Goal: Transaction & Acquisition: Purchase product/service

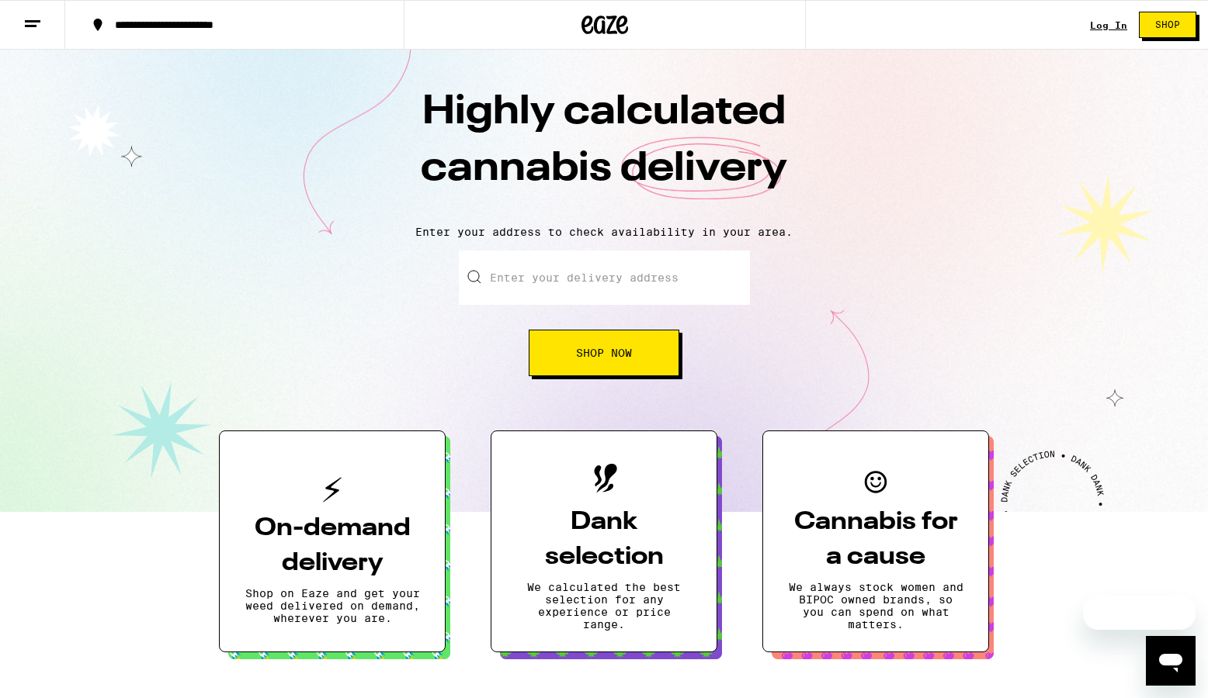
click at [1105, 28] on link "Log In" at bounding box center [1108, 25] width 37 height 10
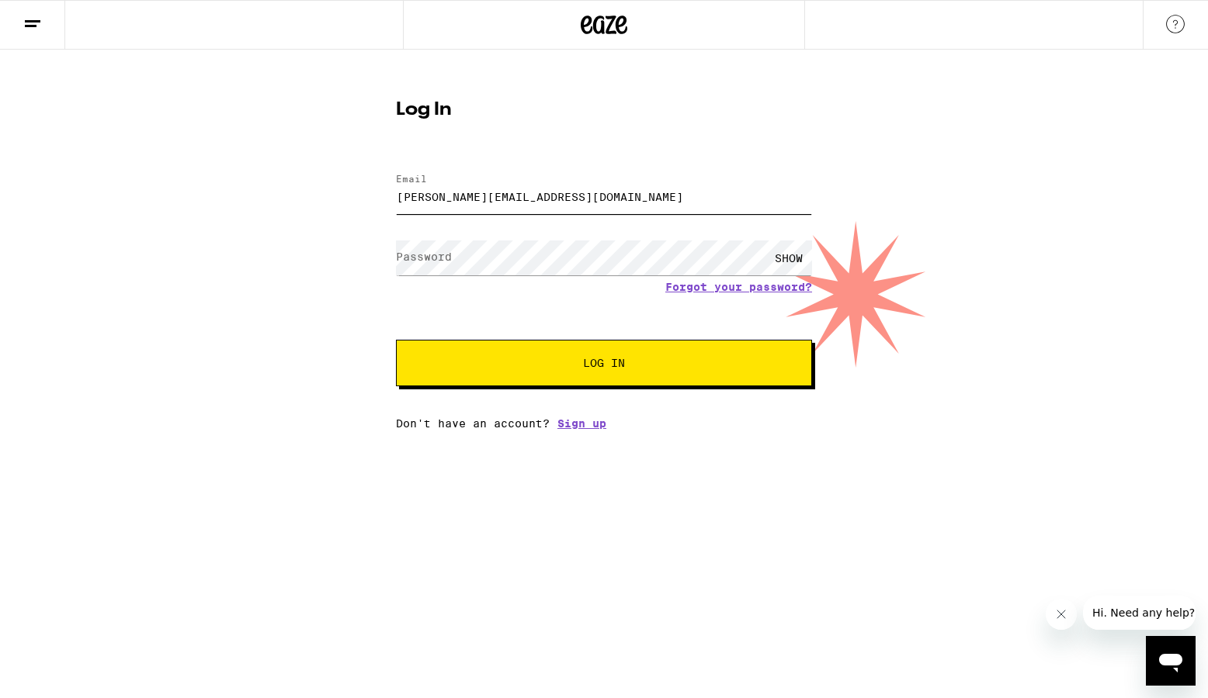
type input "jessica.latin@gmail.com"
click at [604, 365] on button "Log In" at bounding box center [604, 363] width 416 height 47
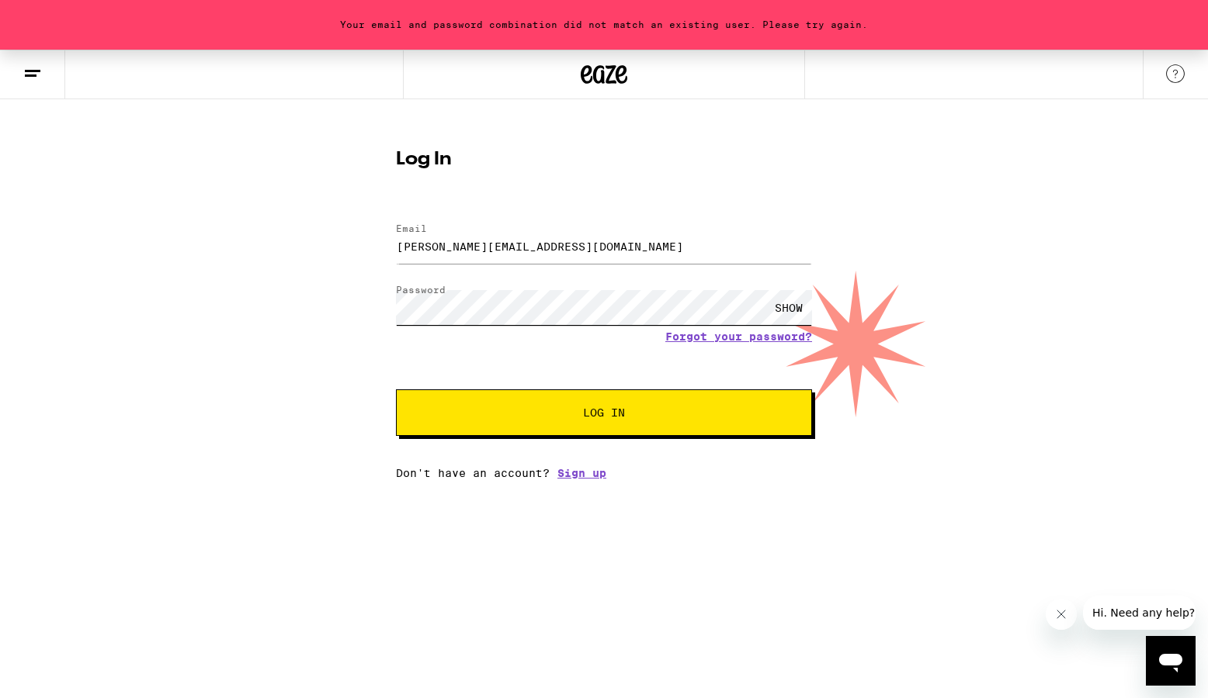
click at [604, 414] on button "Log In" at bounding box center [604, 413] width 416 height 47
click at [679, 333] on link "Forgot your password?" at bounding box center [738, 337] width 147 height 12
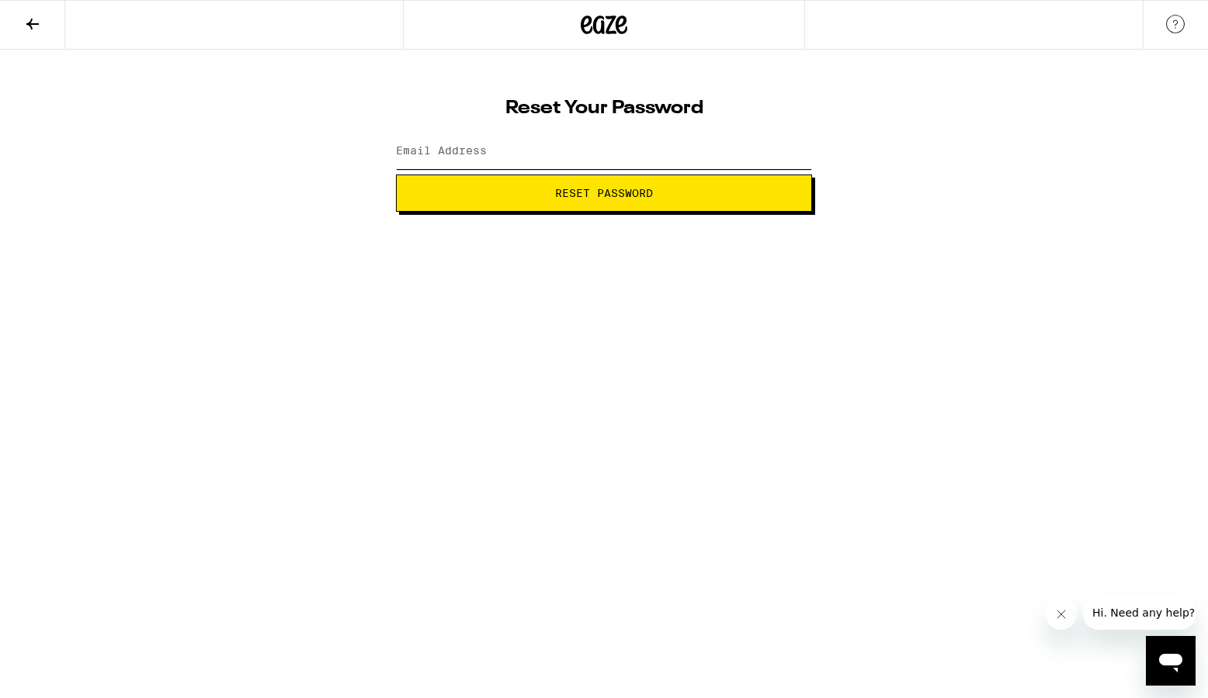
click at [586, 148] on input "Email Address" at bounding box center [604, 151] width 416 height 35
type input "jessica.latin@gmail.com"
click at [604, 193] on button "Reset Password" at bounding box center [604, 193] width 416 height 37
click at [604, 193] on button "Submit" at bounding box center [604, 193] width 416 height 37
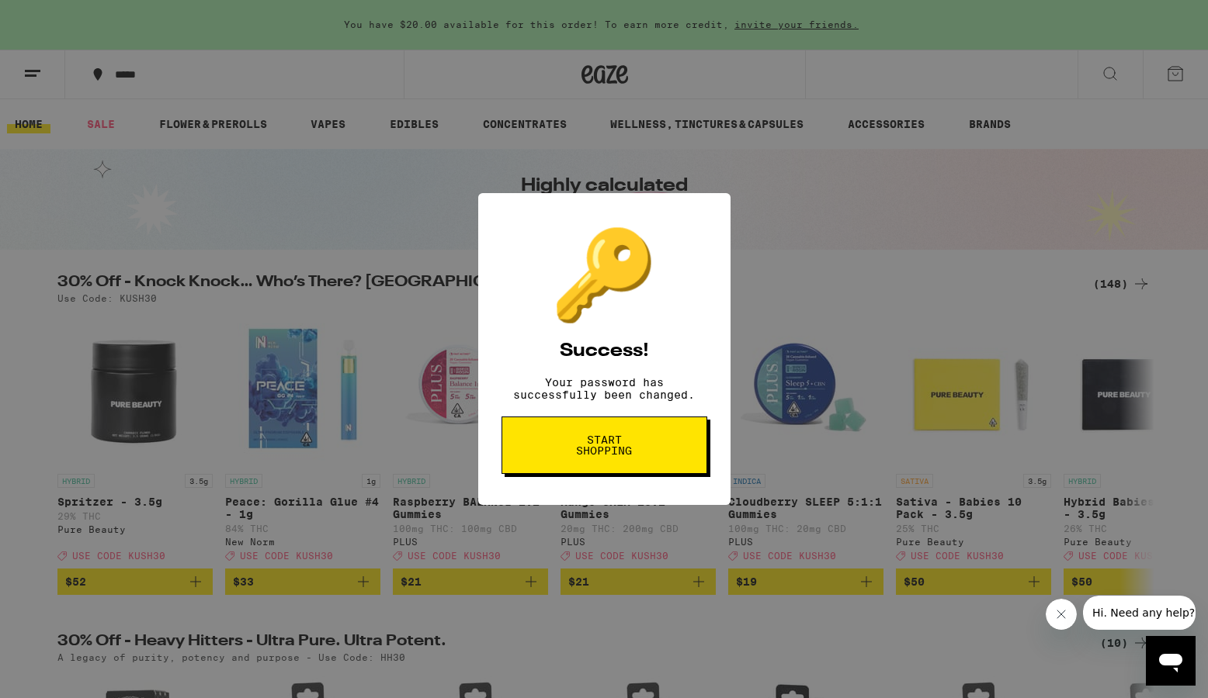
click at [591, 468] on button "Start shopping" at bounding box center [604, 445] width 206 height 57
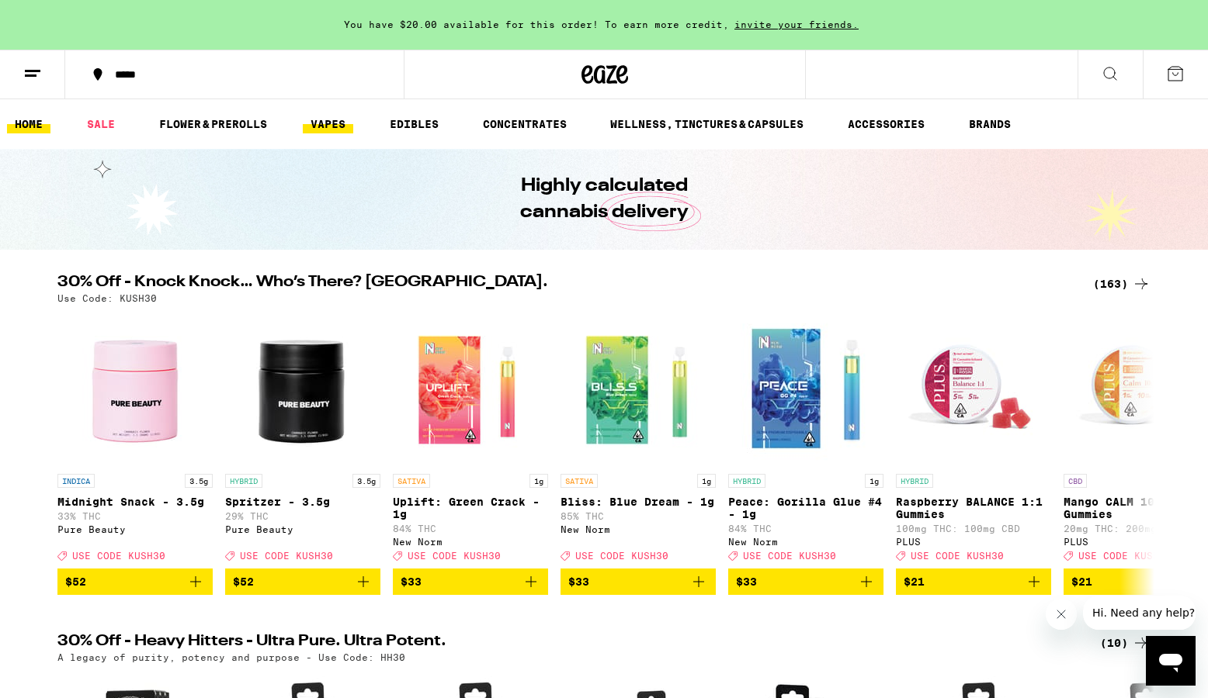
click at [321, 130] on link "VAPES" at bounding box center [328, 124] width 50 height 19
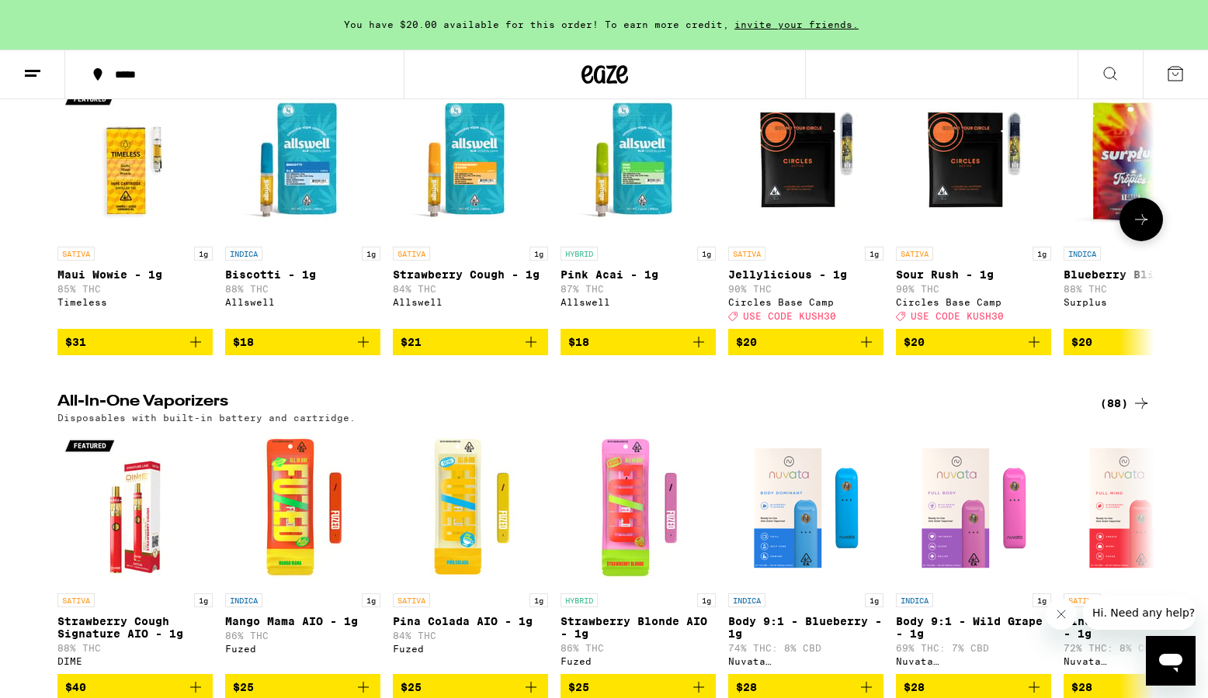
scroll to position [349, 0]
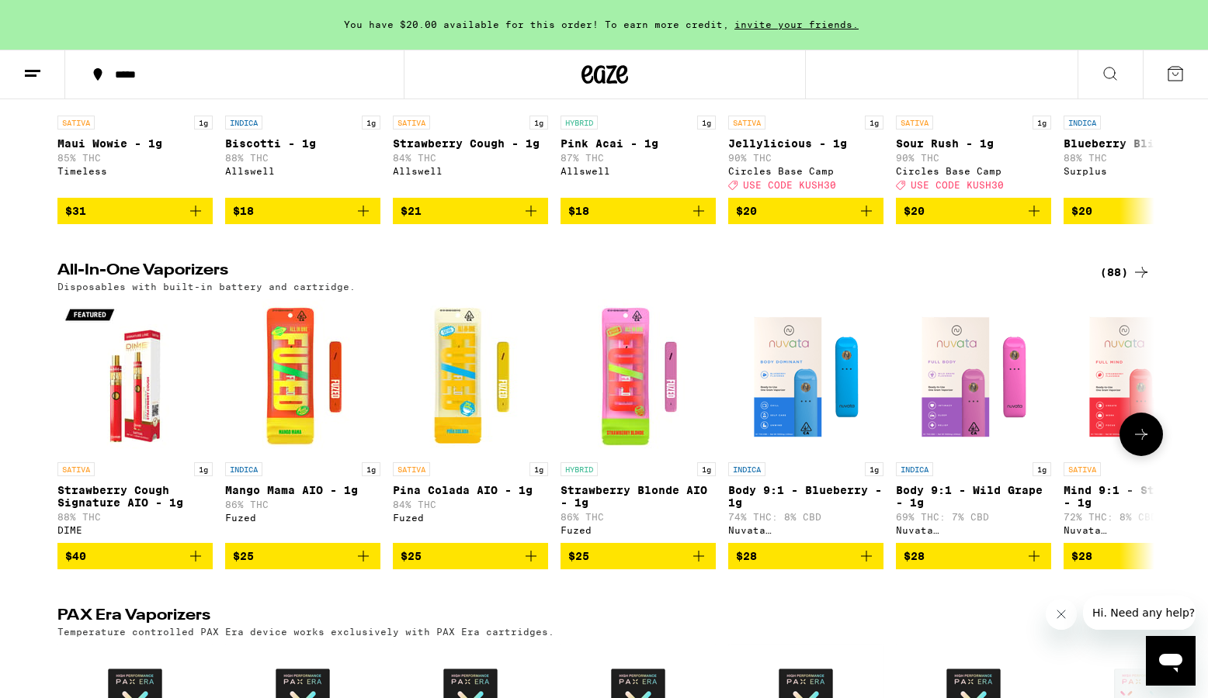
click at [868, 562] on icon "Add to bag" at bounding box center [866, 556] width 11 height 11
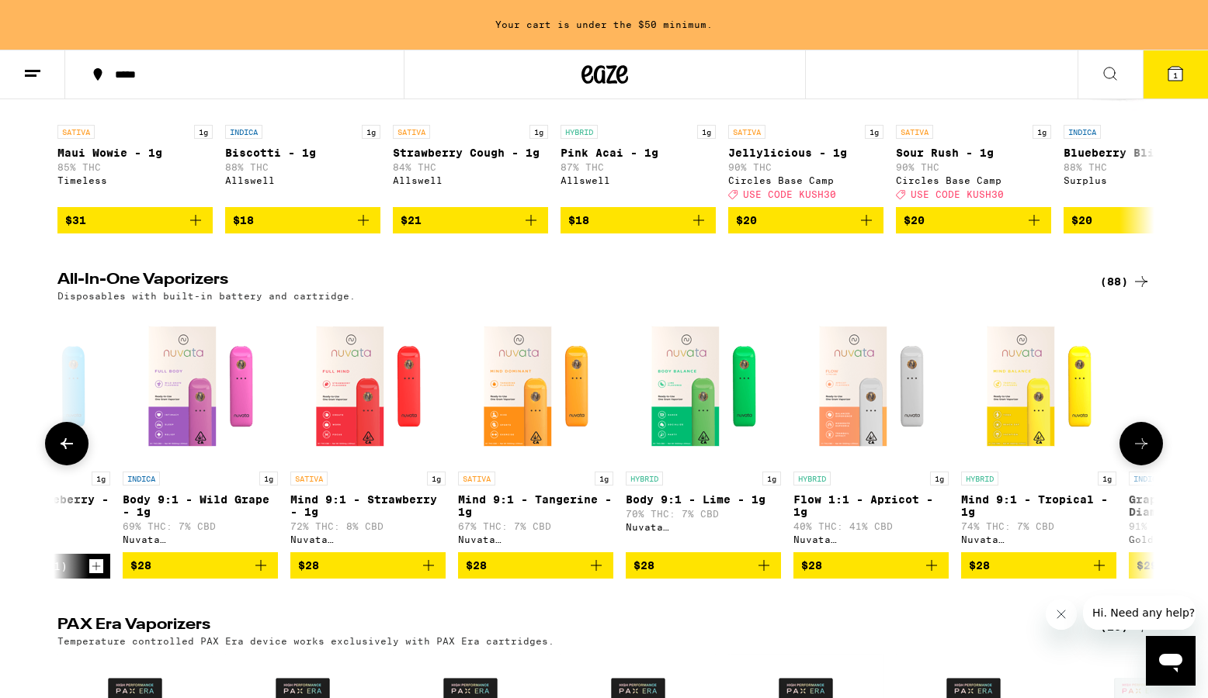
scroll to position [0, 789]
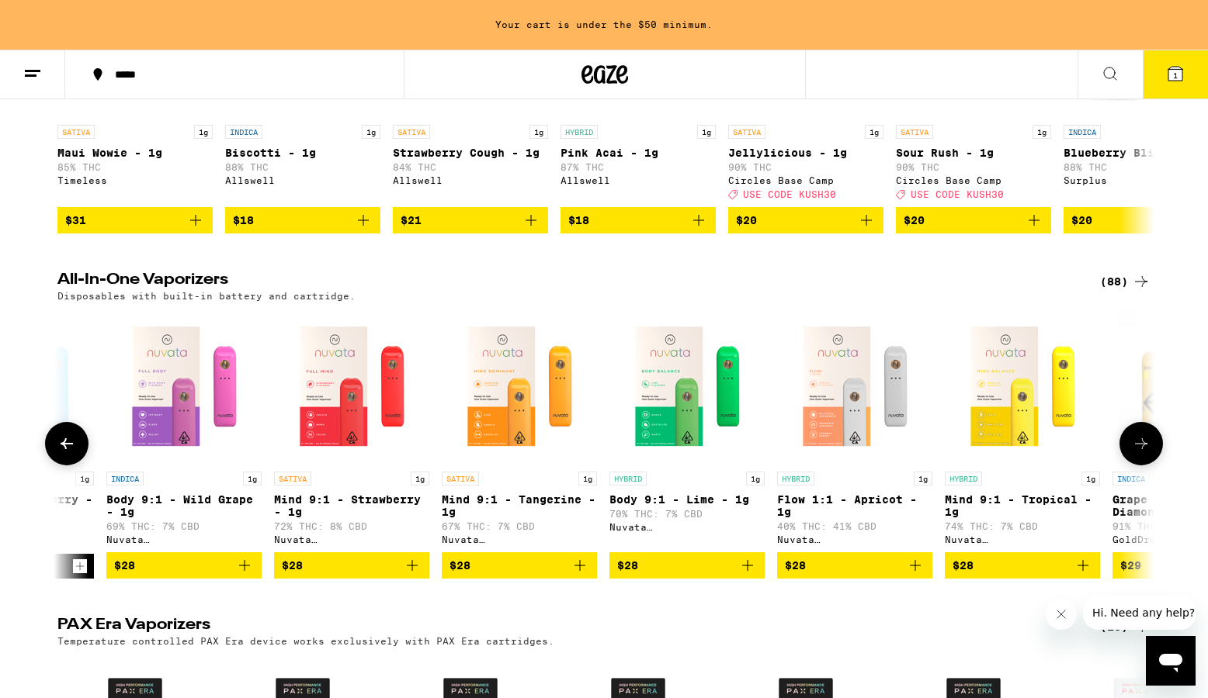
click at [917, 575] on icon "Add to bag" at bounding box center [915, 565] width 19 height 19
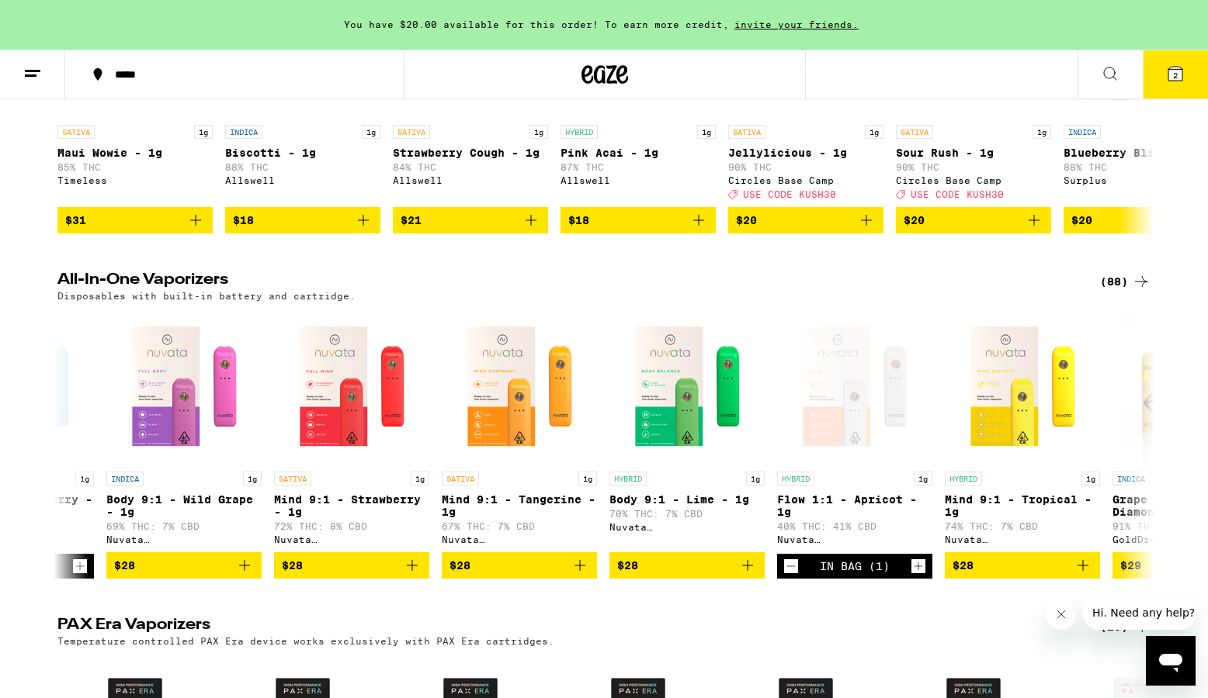
click at [1162, 75] on button "2" at bounding box center [1174, 74] width 65 height 48
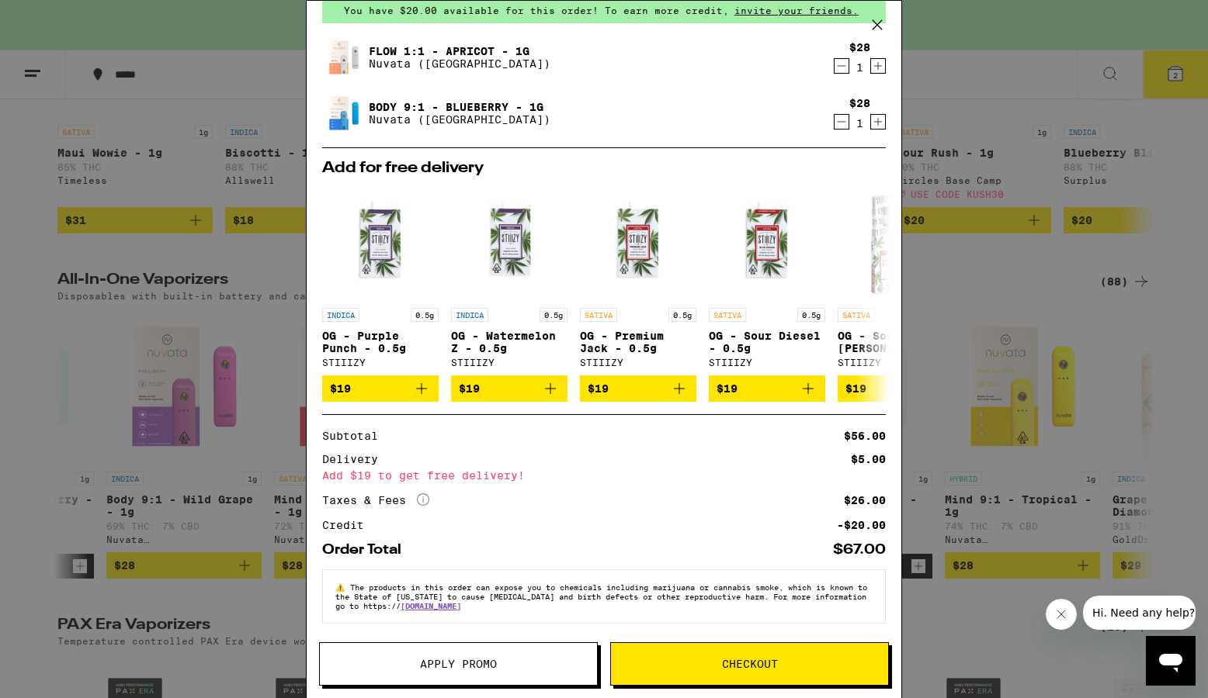
scroll to position [78, 0]
click at [729, 664] on span "Checkout" at bounding box center [750, 664] width 56 height 11
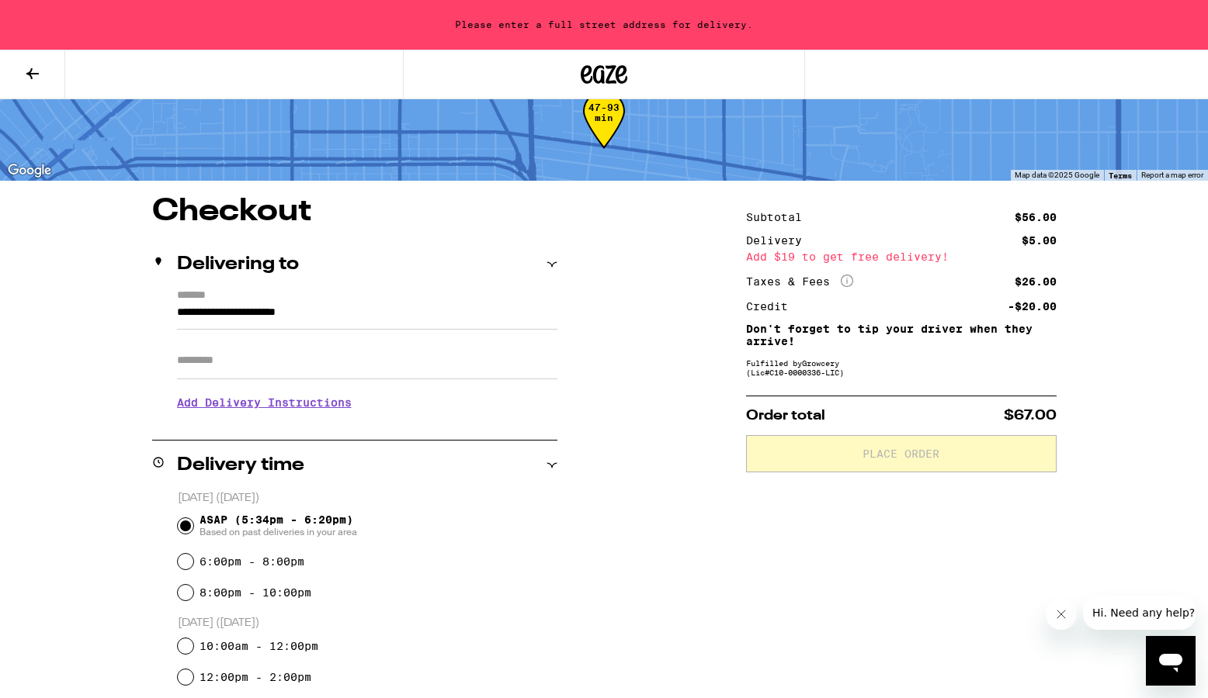
scroll to position [42, 0]
click at [453, 308] on input "**********" at bounding box center [367, 316] width 380 height 26
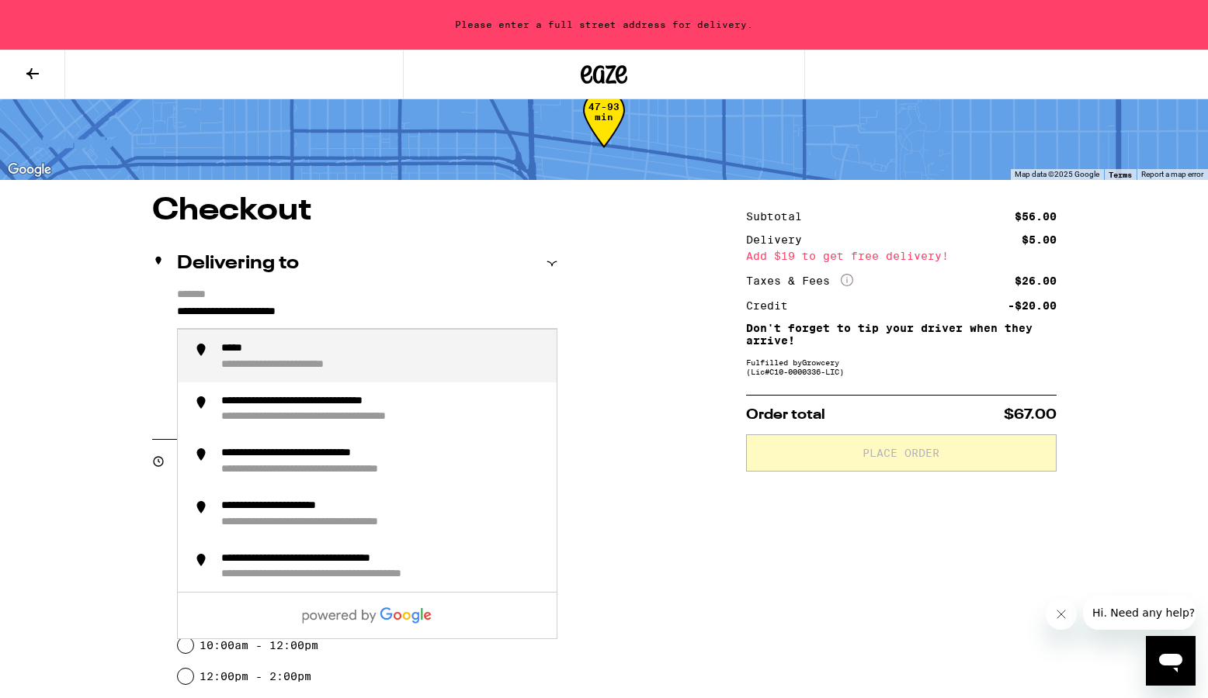
click at [453, 308] on input "**********" at bounding box center [367, 316] width 380 height 26
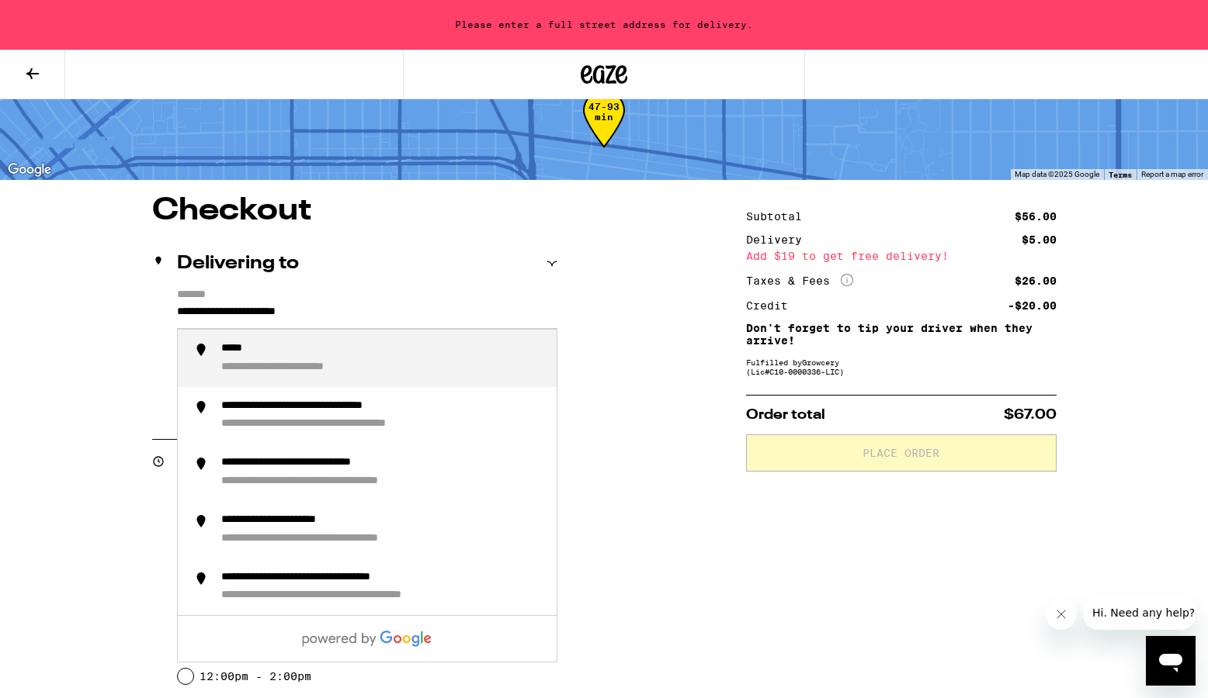
click at [453, 308] on input "**********" at bounding box center [367, 316] width 380 height 26
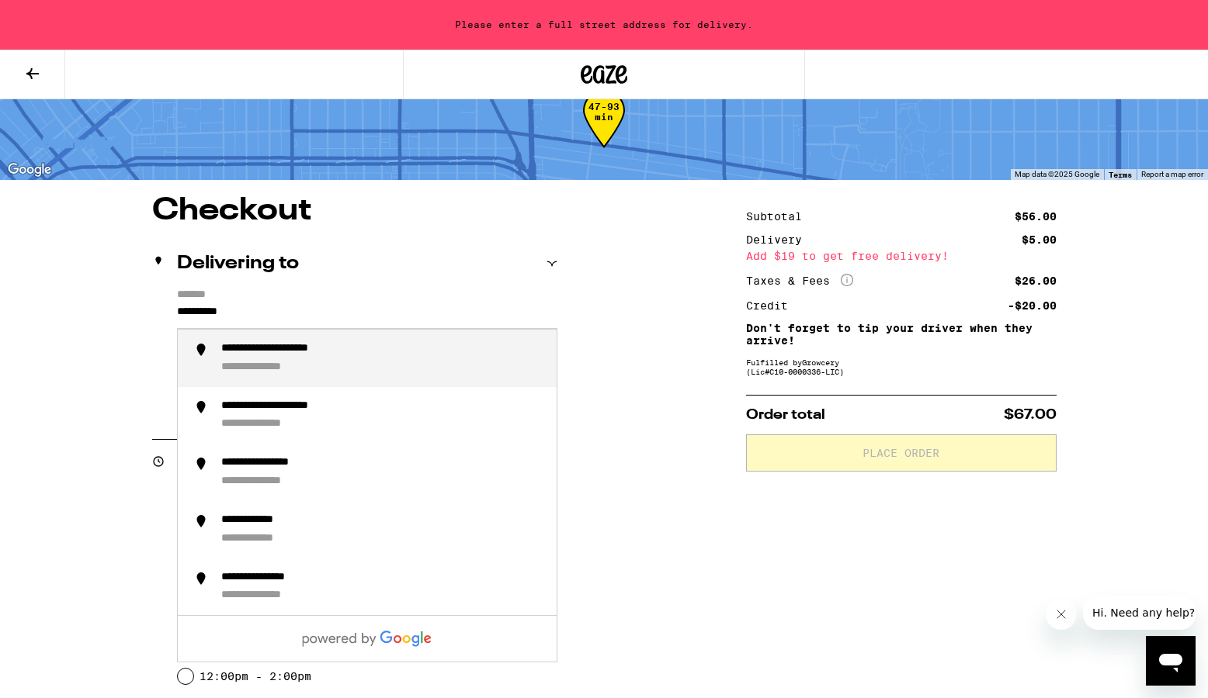
drag, startPoint x: 453, startPoint y: 308, endPoint x: 287, endPoint y: 366, distance: 175.7
click at [287, 366] on div "**********" at bounding box center [274, 368] width 106 height 14
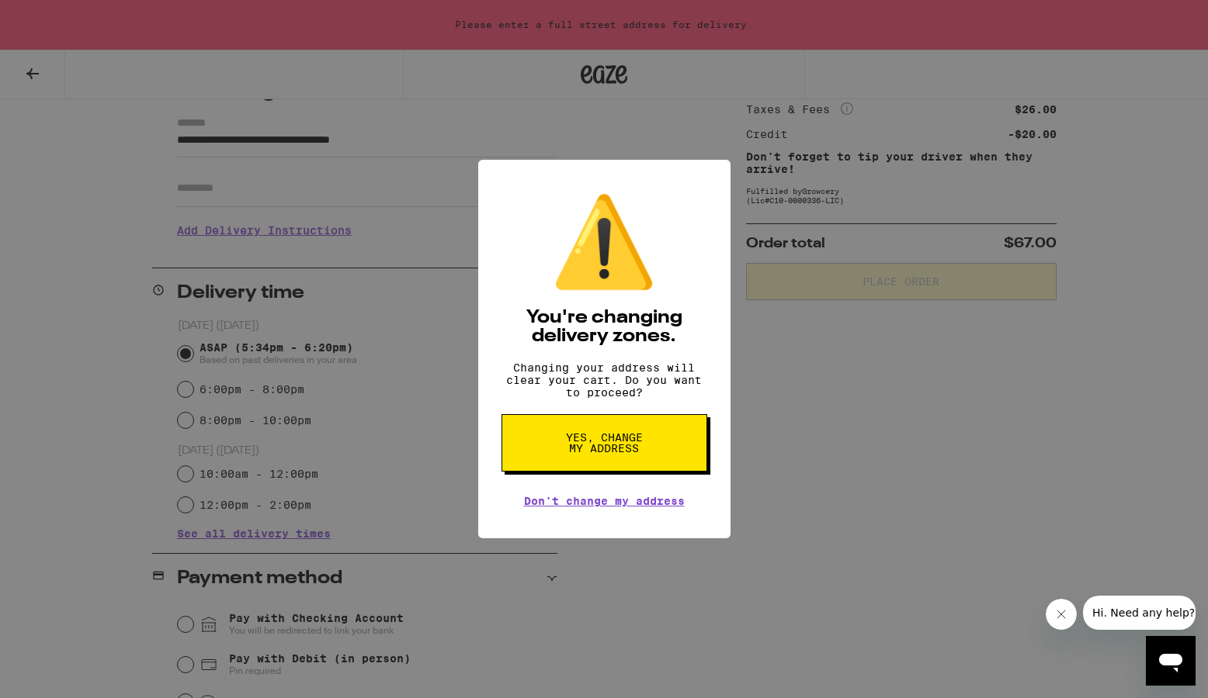
scroll to position [220, 0]
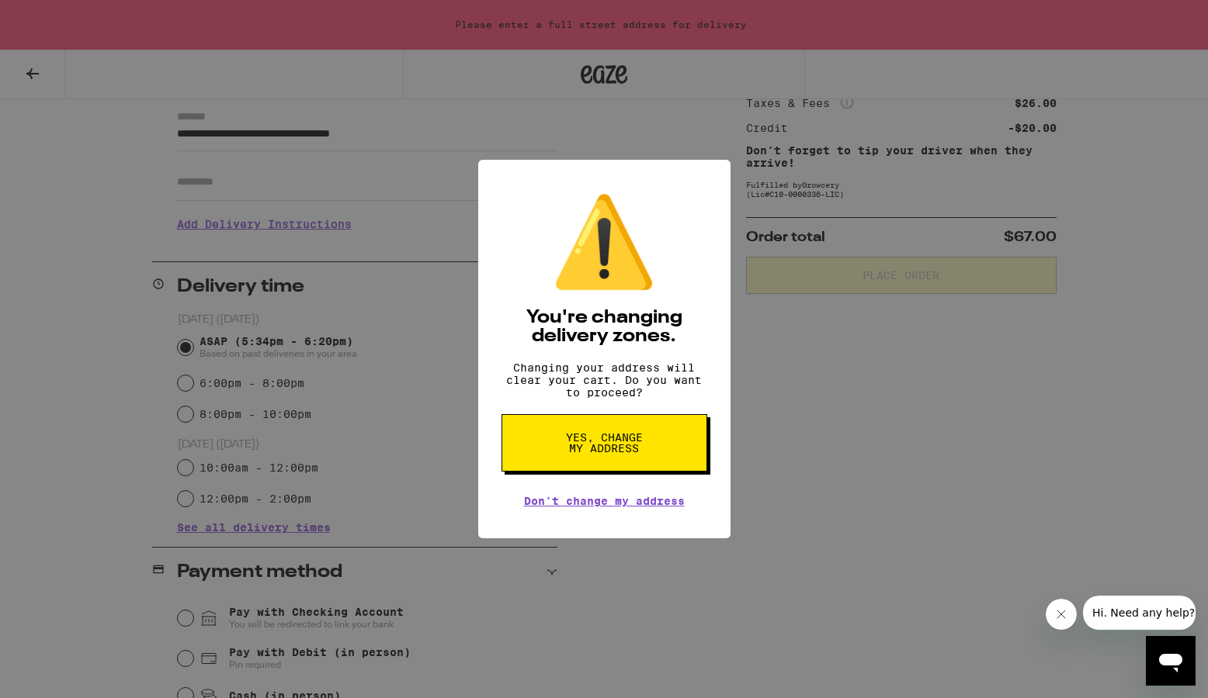
click at [601, 464] on button "Yes, change my address" at bounding box center [604, 442] width 206 height 57
type input "**********"
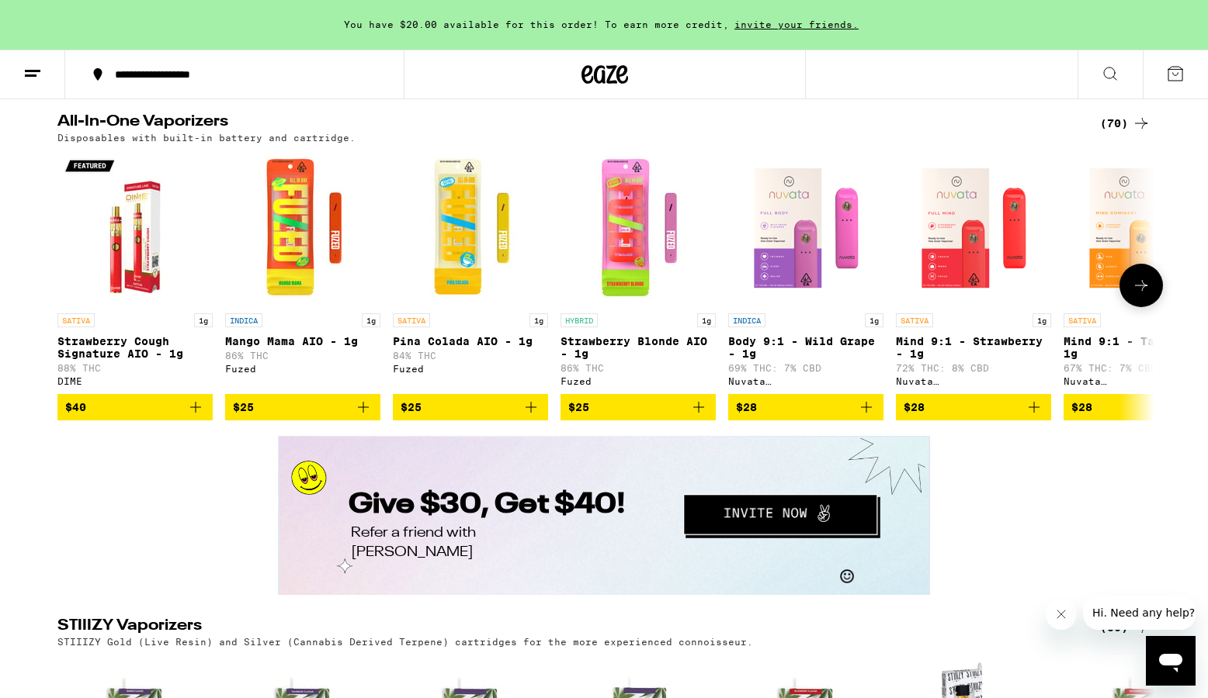
click at [698, 413] on icon "Add to bag" at bounding box center [698, 407] width 11 height 11
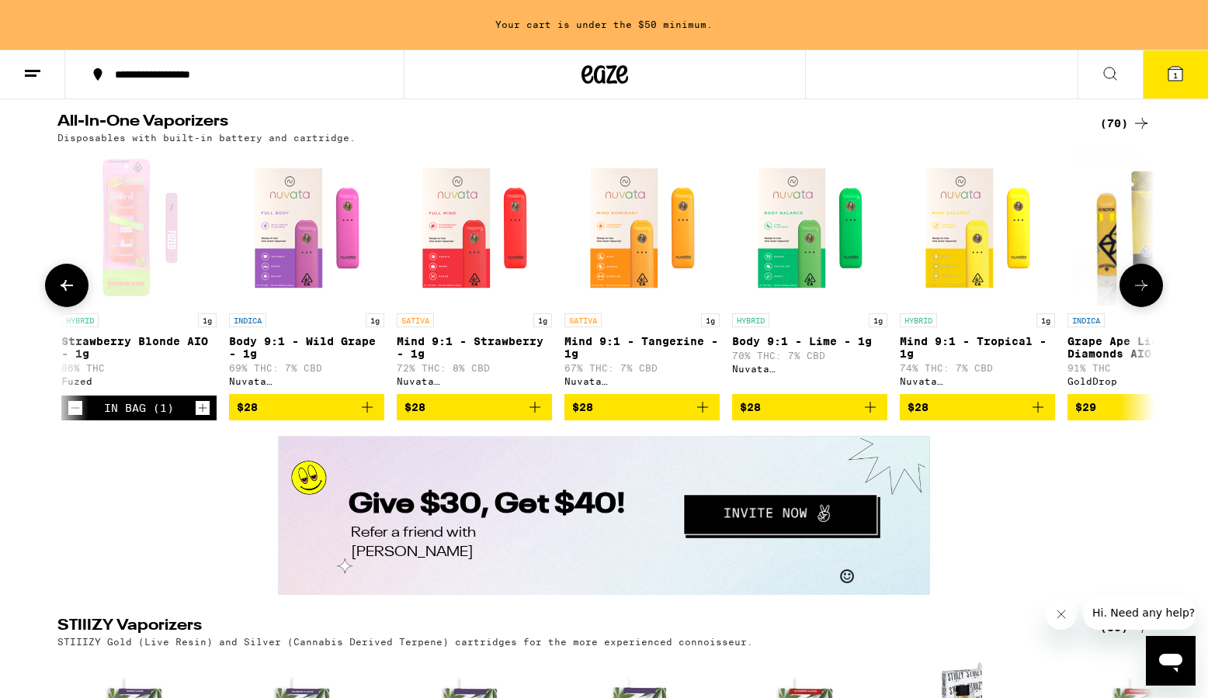
scroll to position [0, 514]
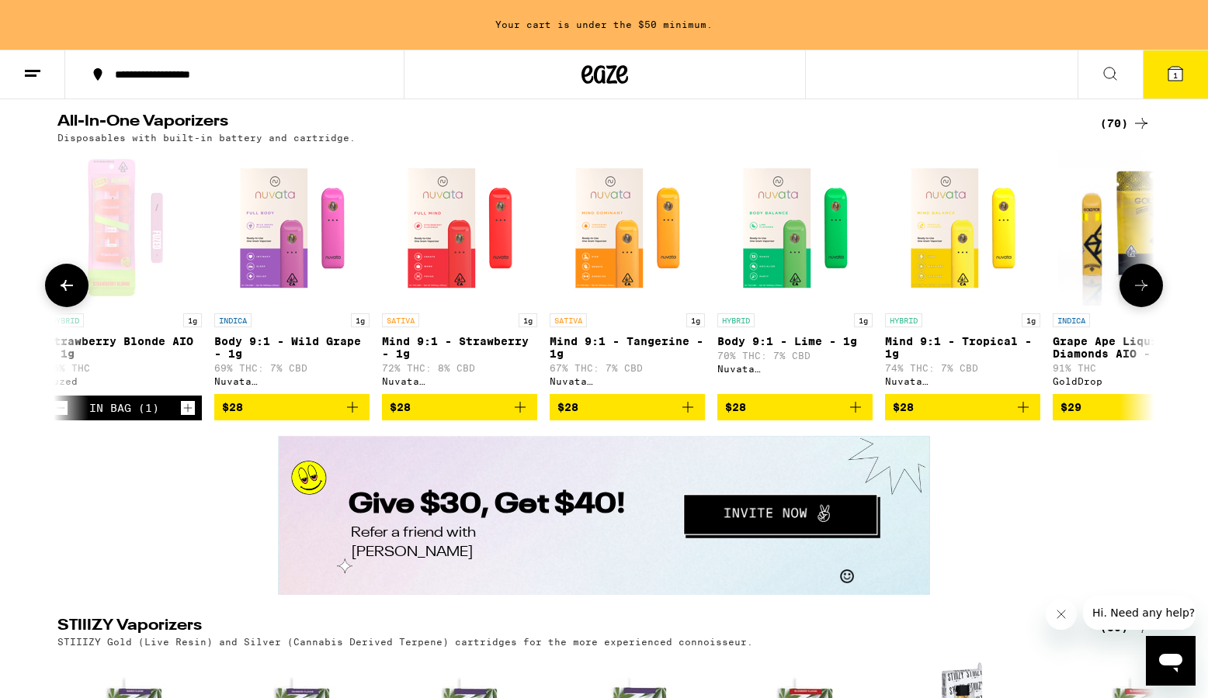
click at [1021, 417] on icon "Add to bag" at bounding box center [1023, 407] width 19 height 19
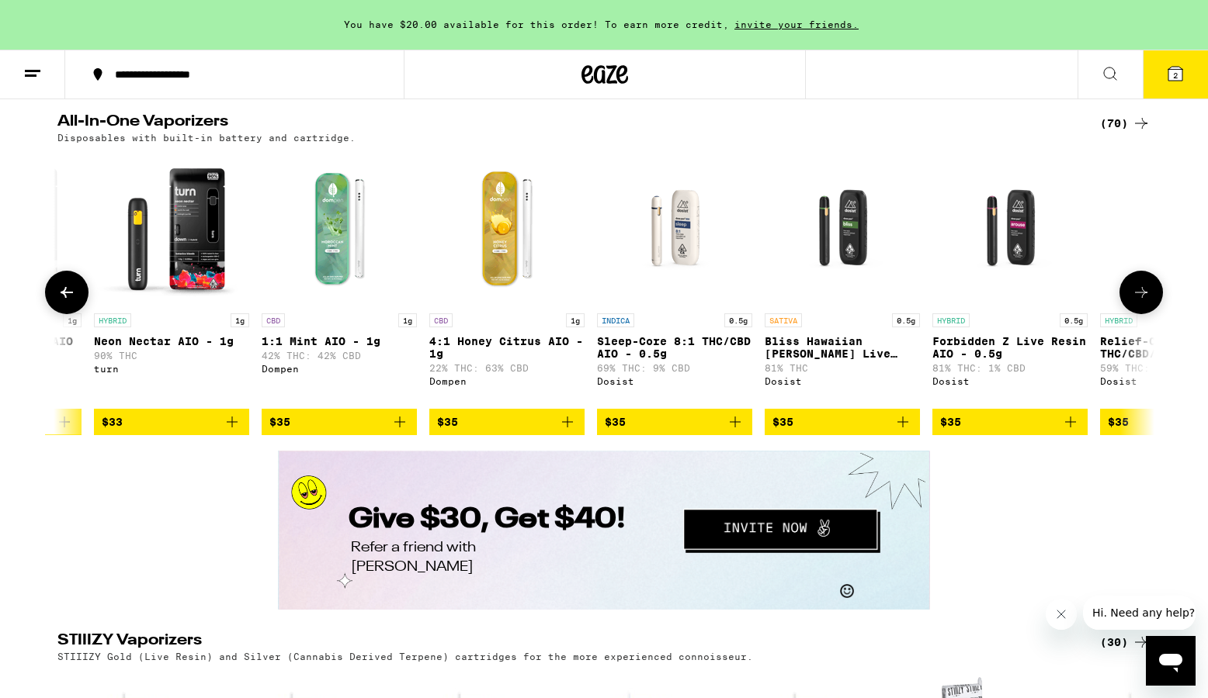
scroll to position [0, 8365]
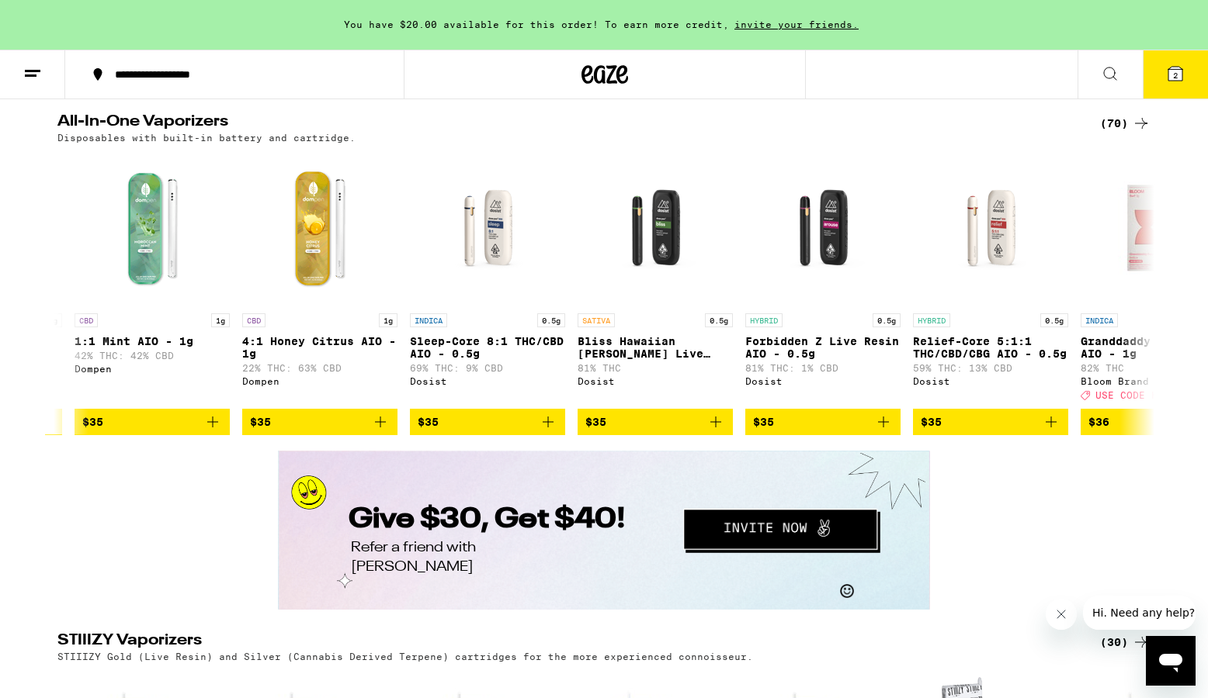
click at [1163, 75] on button "2" at bounding box center [1174, 74] width 65 height 48
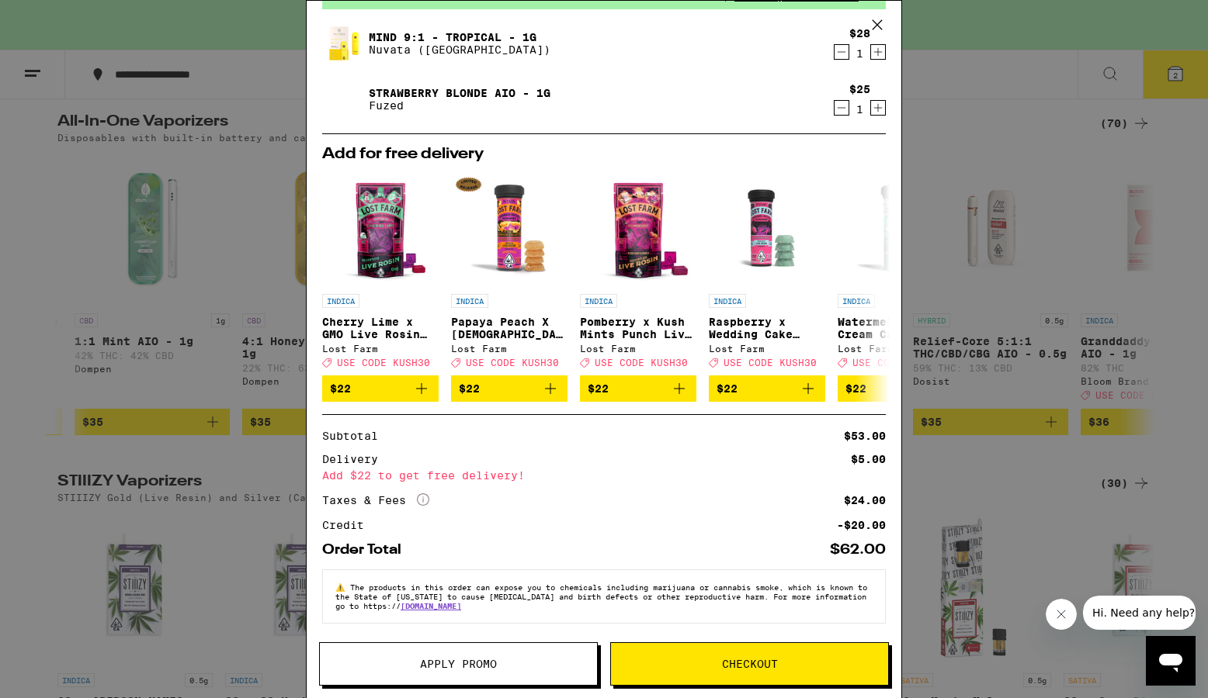
scroll to position [95, 0]
click at [694, 660] on span "Checkout" at bounding box center [749, 664] width 277 height 11
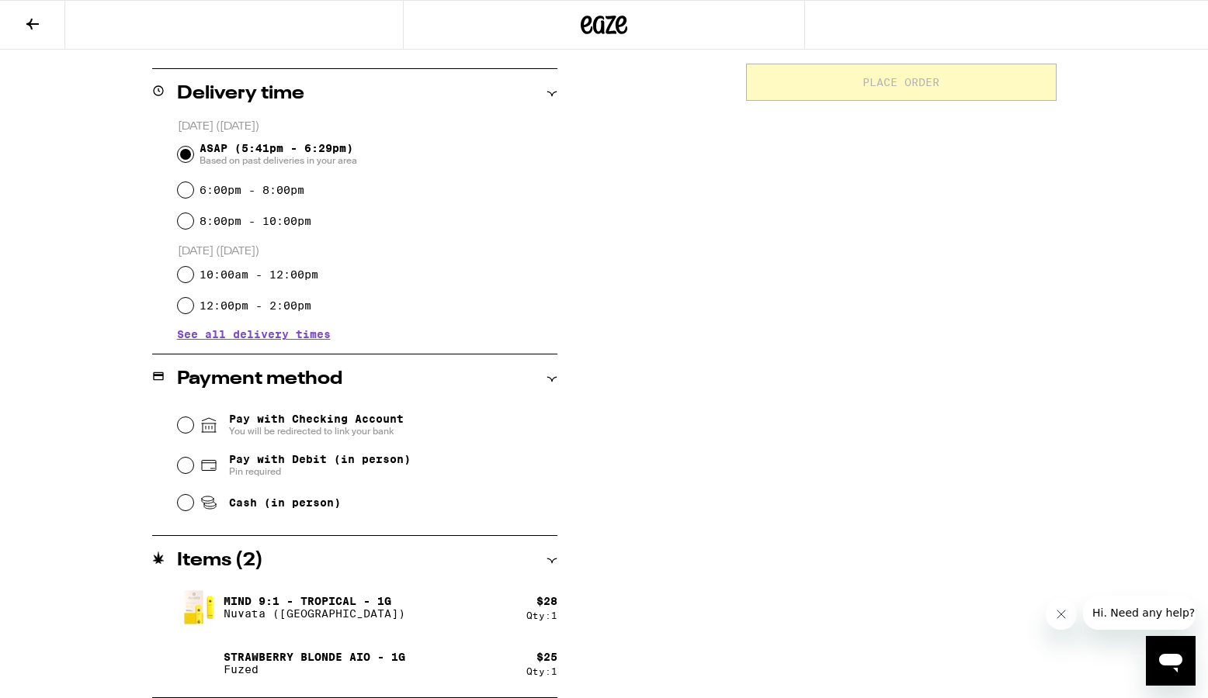
scroll to position [363, 0]
click at [321, 472] on span "Pin required" at bounding box center [320, 472] width 182 height 12
click at [193, 472] on input "Pay with Debit (in person) Pin required" at bounding box center [186, 466] width 16 height 16
radio input "true"
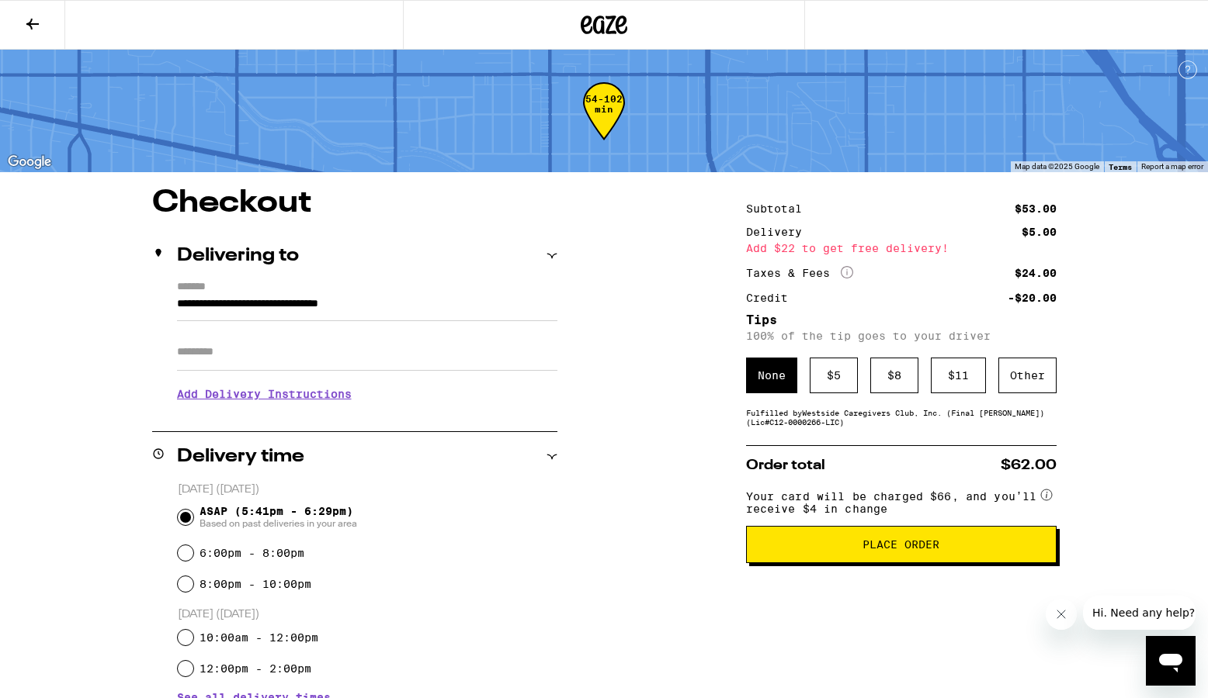
scroll to position [5, 0]
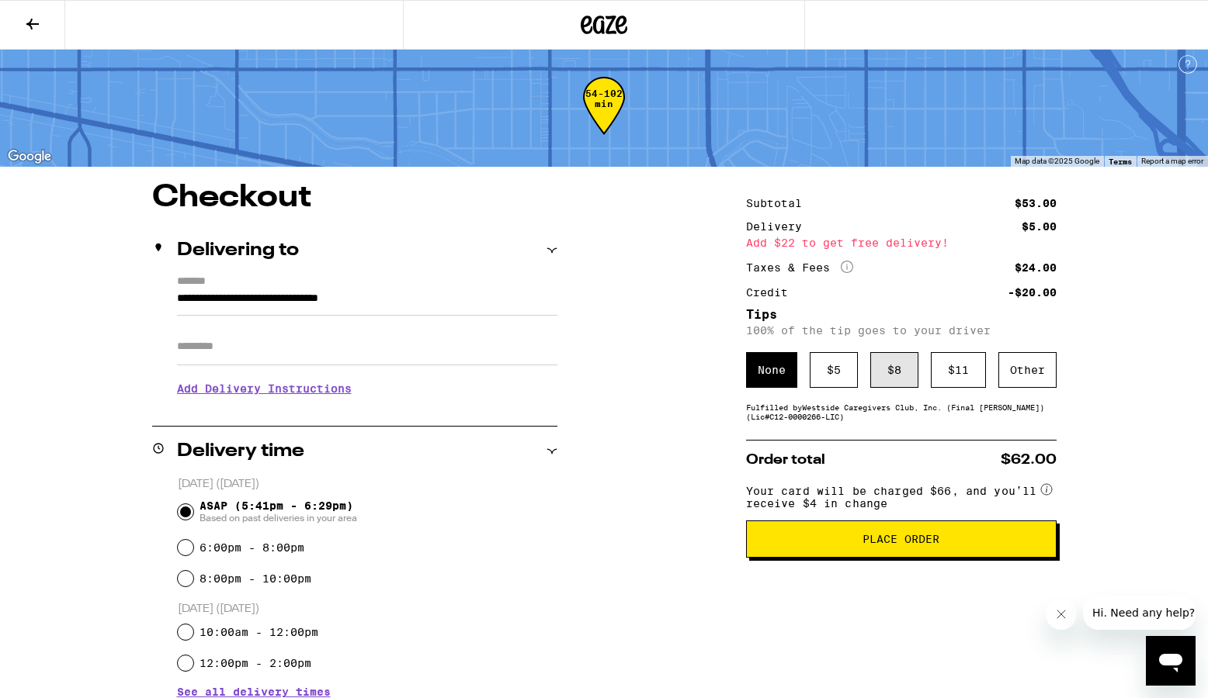
click at [885, 378] on div "$ 8" at bounding box center [894, 370] width 48 height 36
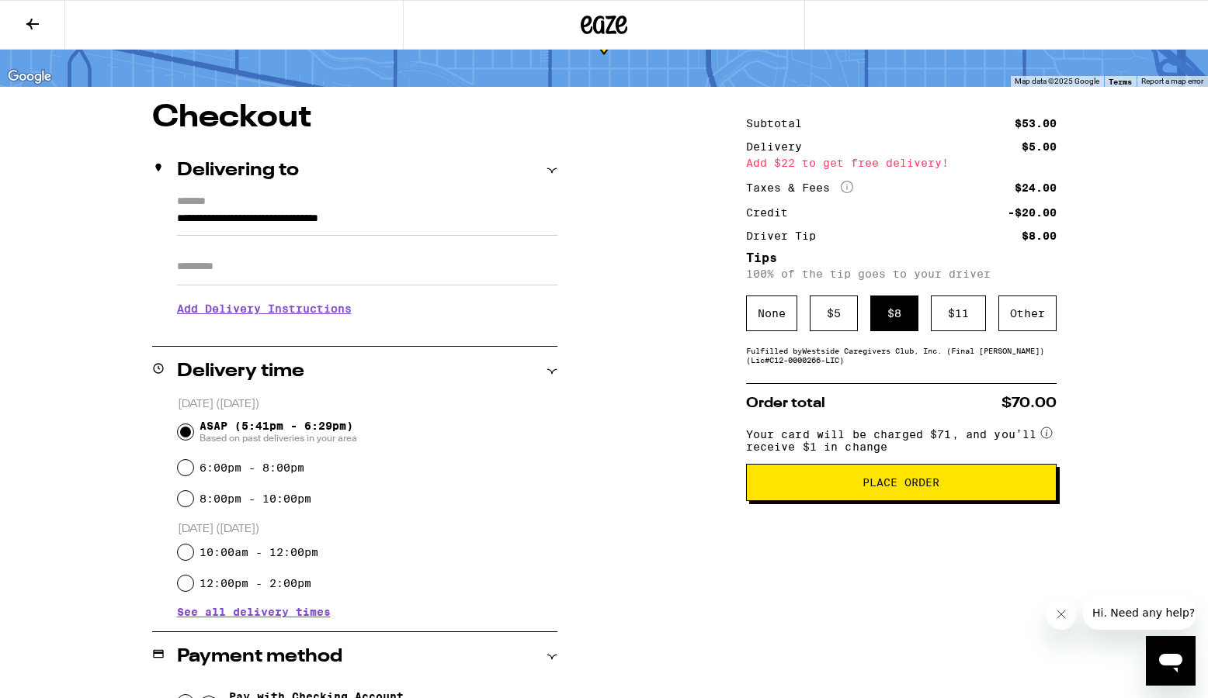
scroll to position [86, 0]
click at [843, 487] on span "Place Order" at bounding box center [901, 482] width 284 height 11
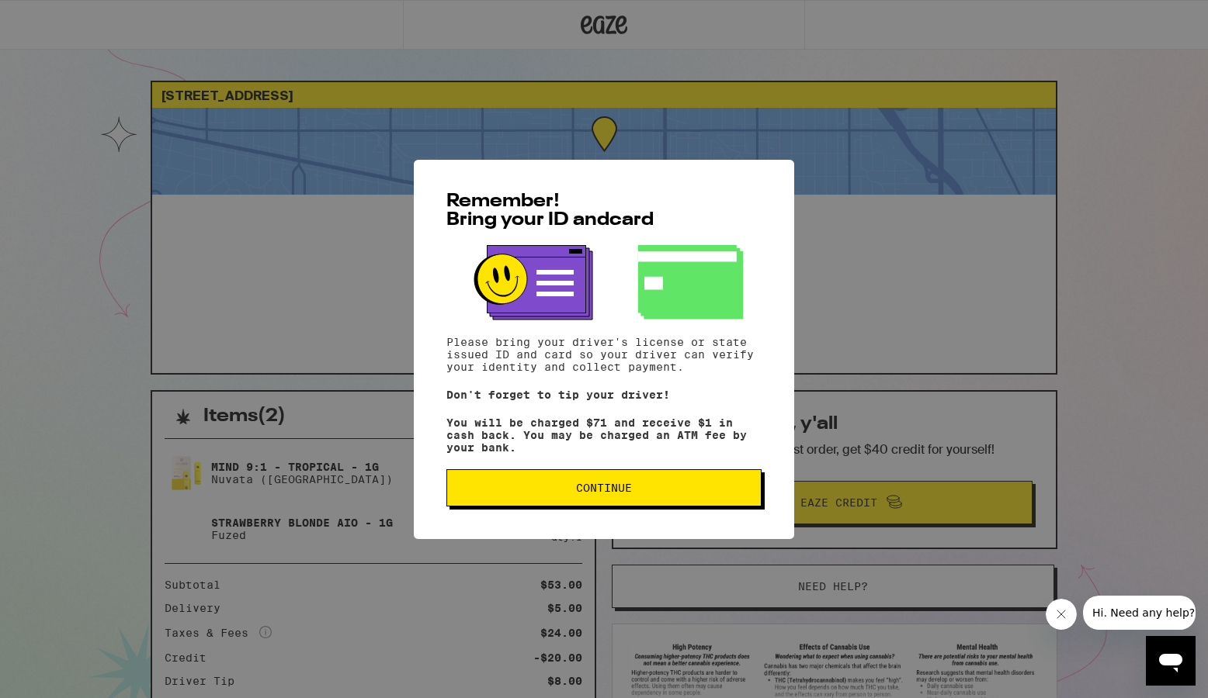
click at [623, 494] on span "Continue" at bounding box center [604, 488] width 56 height 11
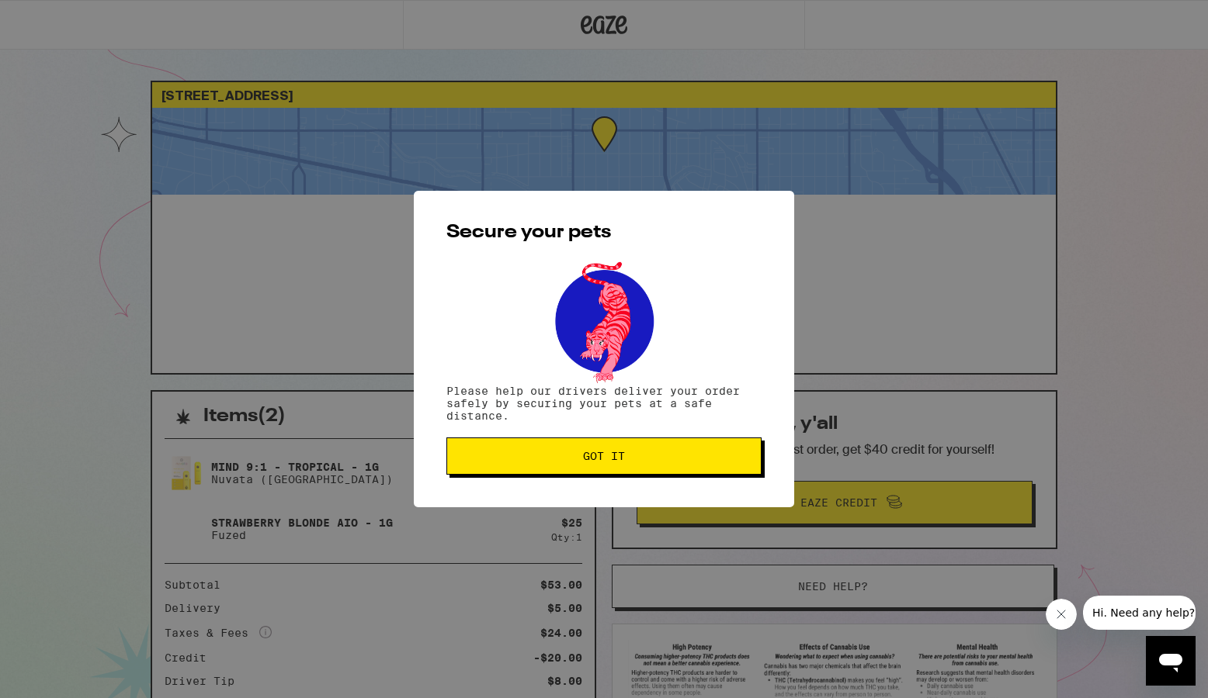
click at [569, 456] on span "Got it" at bounding box center [603, 456] width 289 height 11
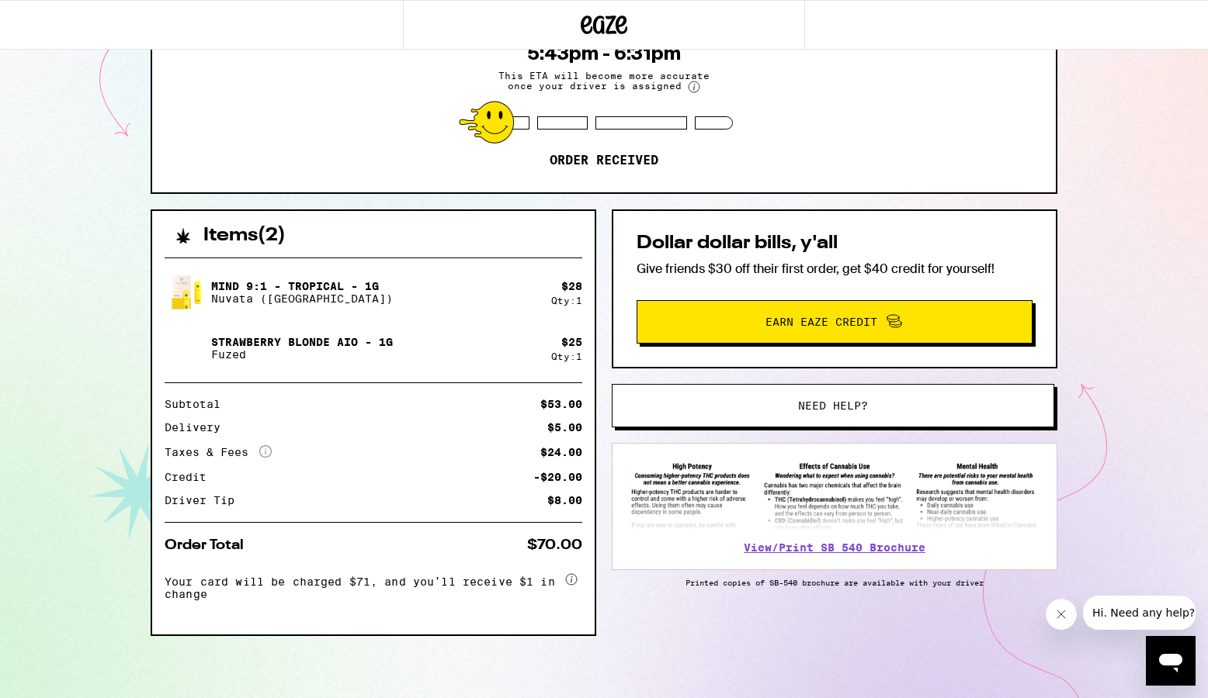
scroll to position [185, 0]
click at [695, 407] on button "Need help?" at bounding box center [833, 405] width 442 height 43
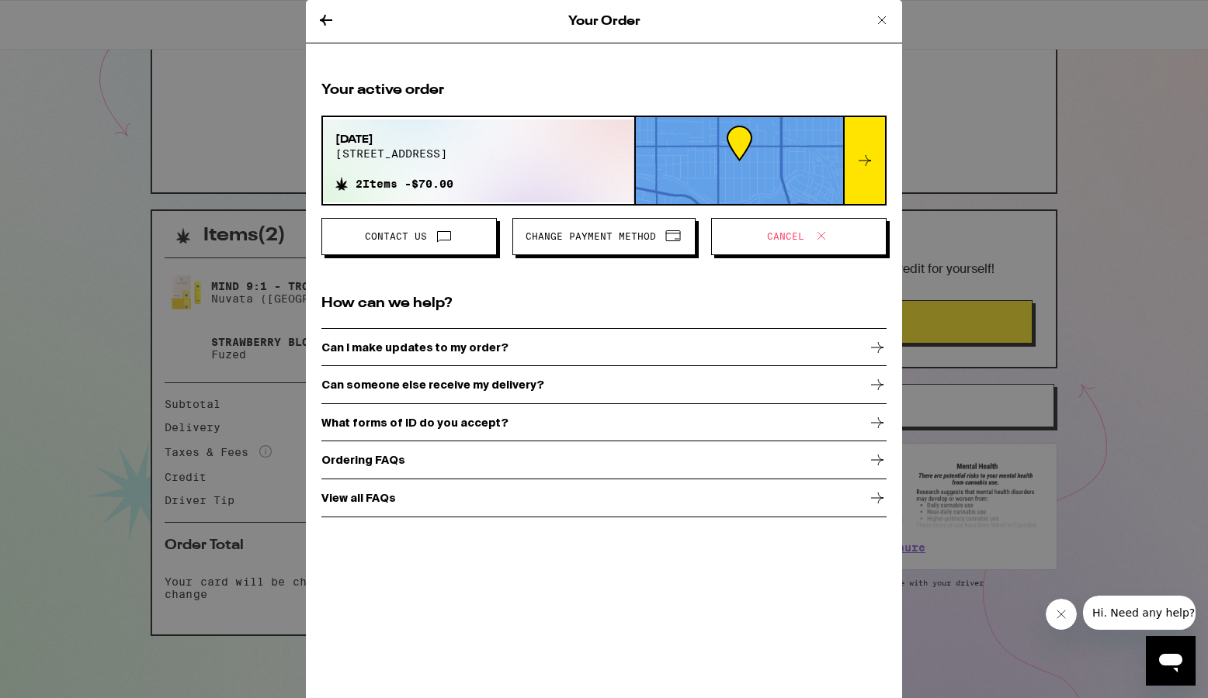
click at [775, 239] on span "Cancel" at bounding box center [785, 236] width 37 height 9
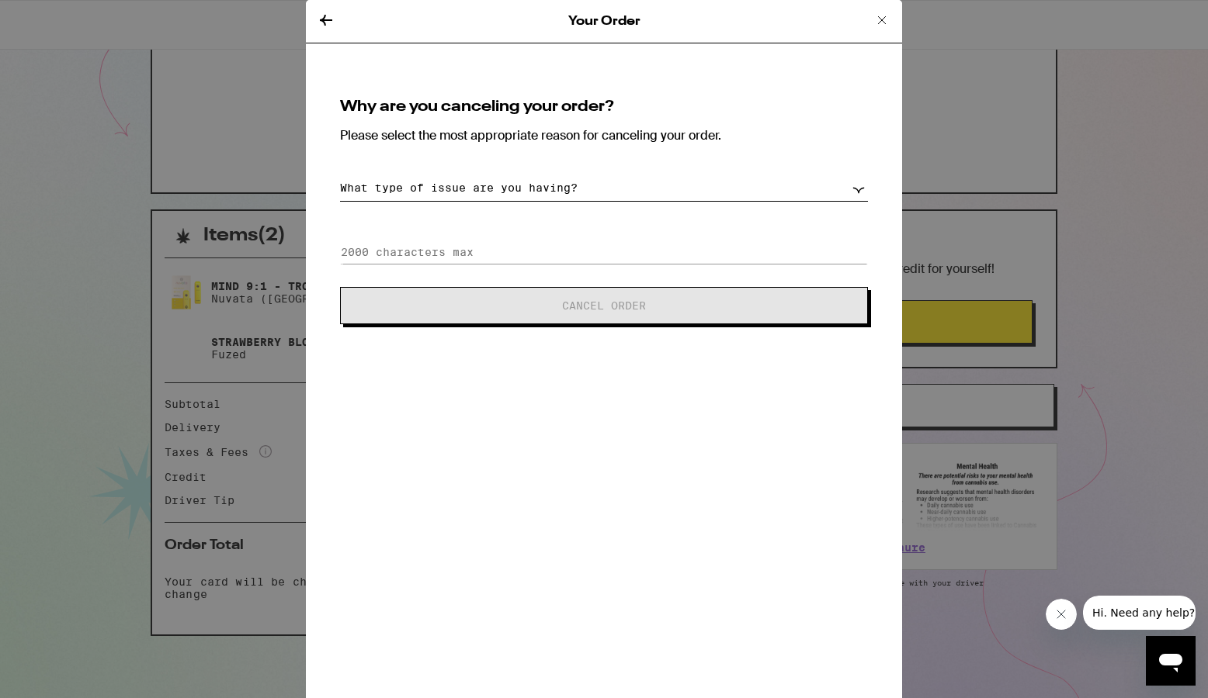
select select "other"
click at [567, 255] on input at bounding box center [604, 252] width 528 height 23
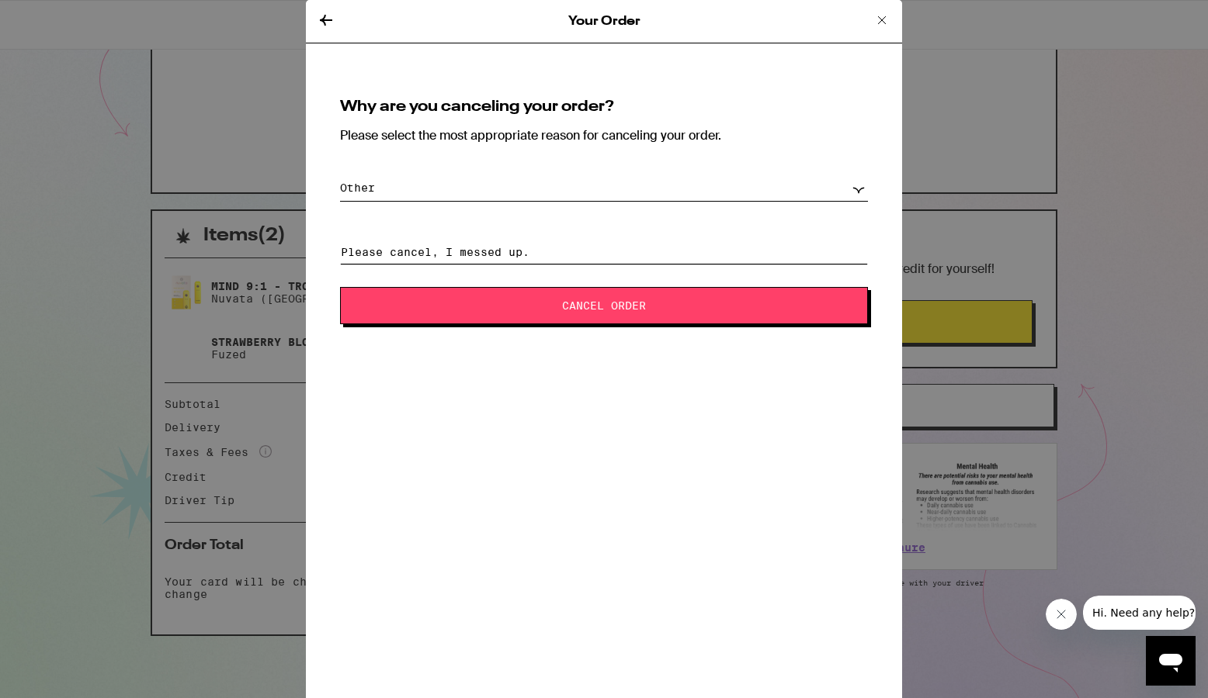
type input "Please cancel, I messed up."
click at [532, 309] on span "Cancel Order" at bounding box center [604, 305] width 402 height 11
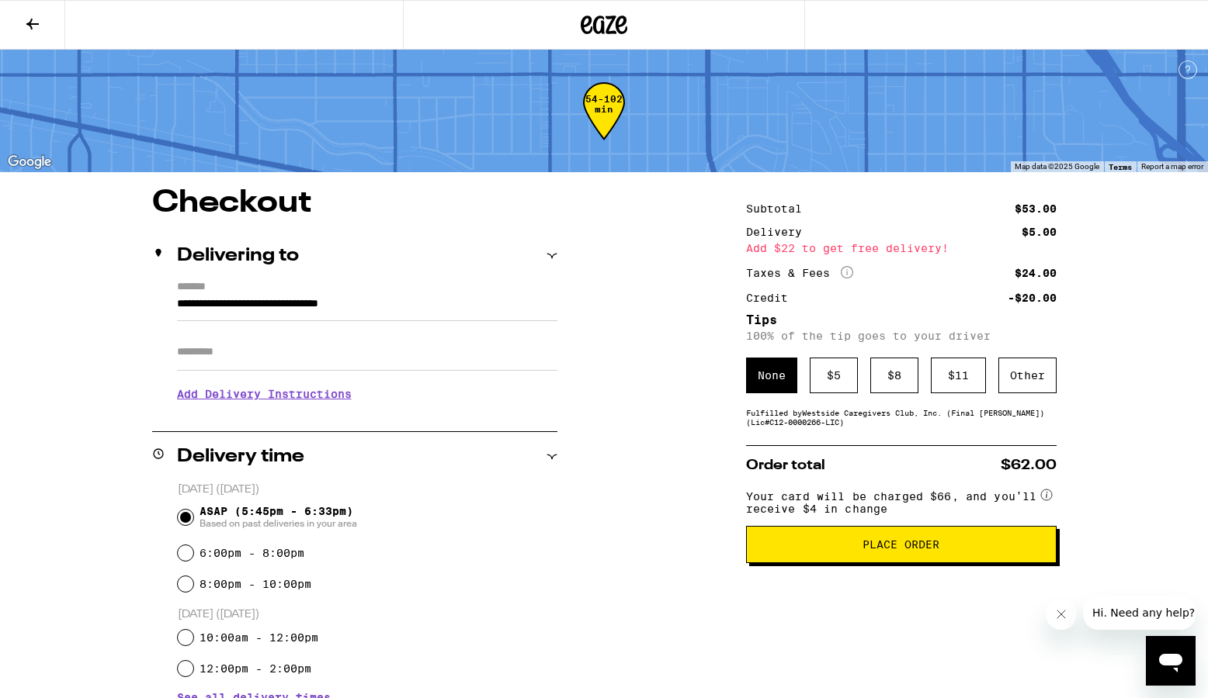
click at [39, 19] on icon at bounding box center [32, 24] width 19 height 19
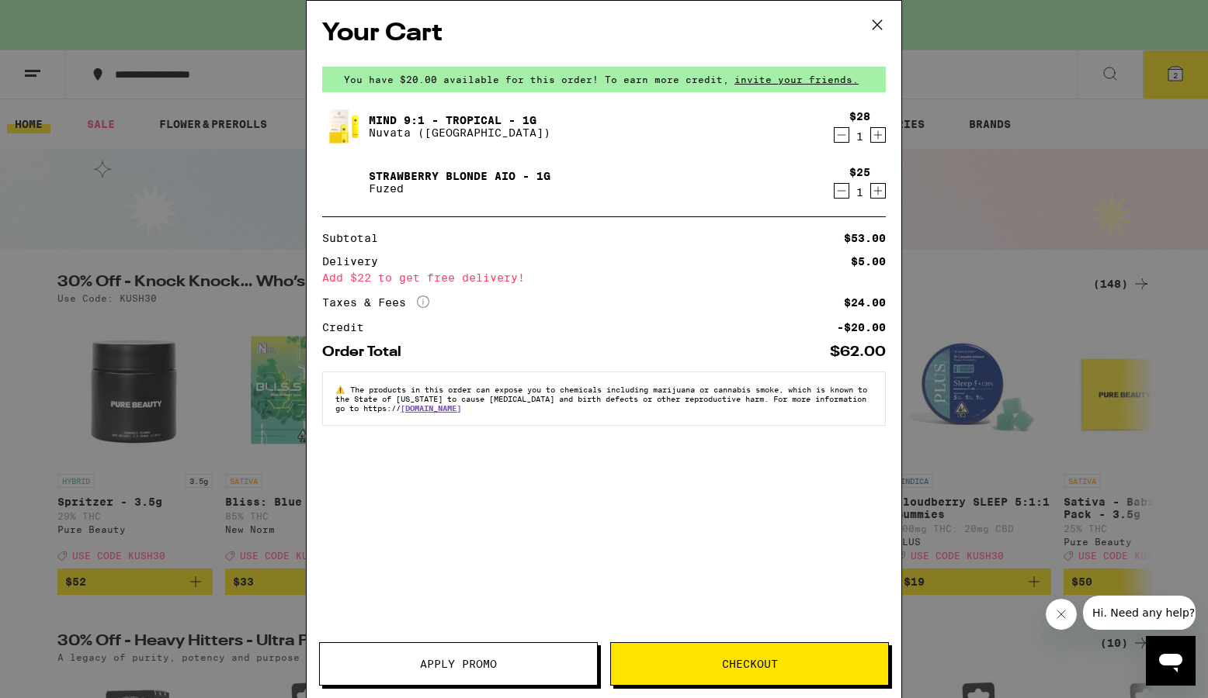
click at [881, 14] on icon at bounding box center [876, 24] width 23 height 23
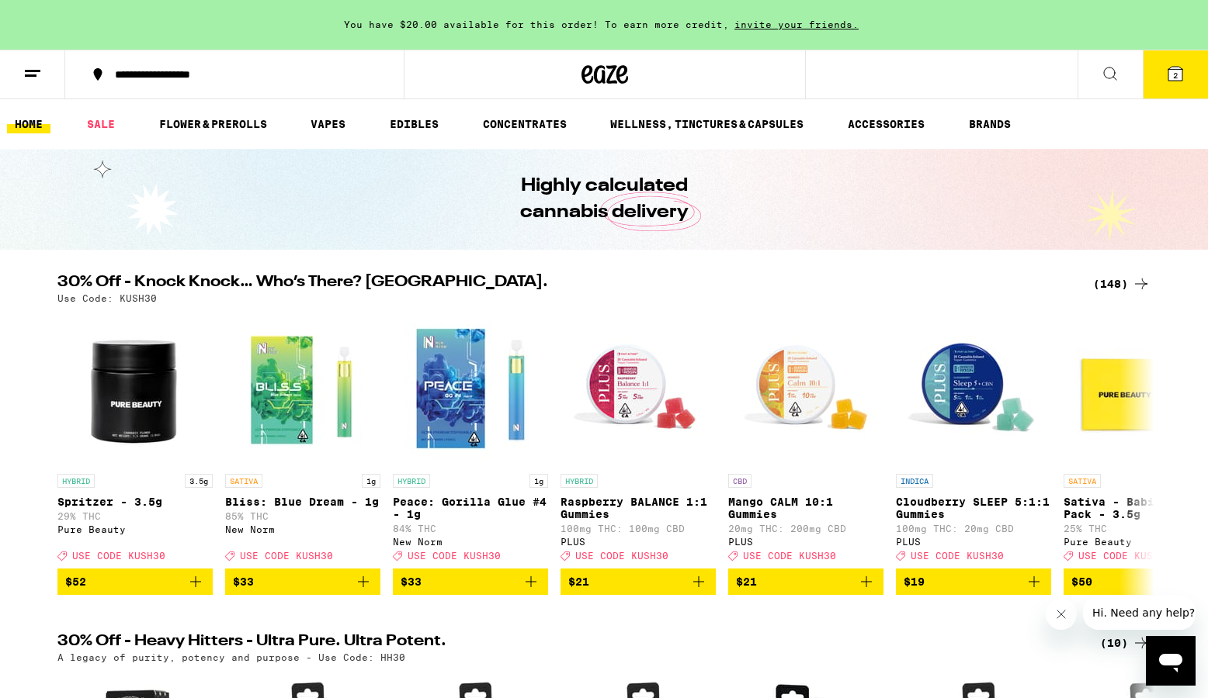
click at [875, 27] on div "Your Cart You have $20.00 available for this order! To earn more credit, invite…" at bounding box center [604, 349] width 1208 height 698
click at [34, 68] on icon at bounding box center [32, 73] width 19 height 19
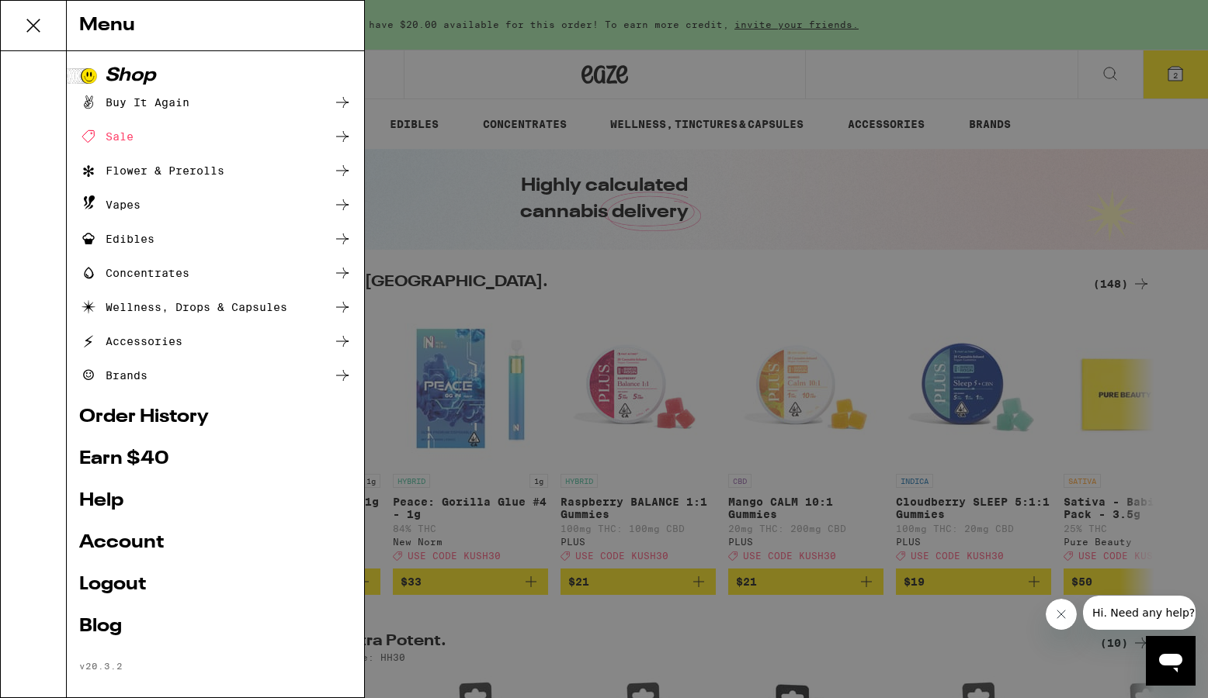
click at [156, 418] on link "Order History" at bounding box center [215, 417] width 272 height 19
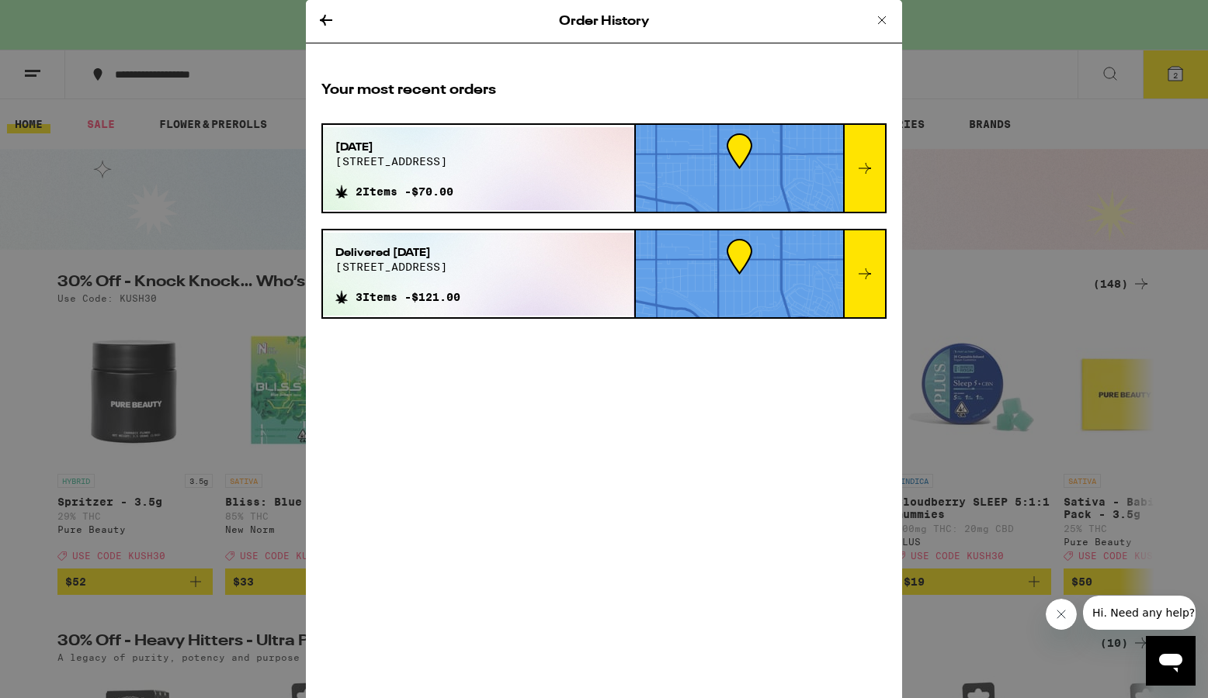
click at [871, 157] on div at bounding box center [864, 168] width 42 height 87
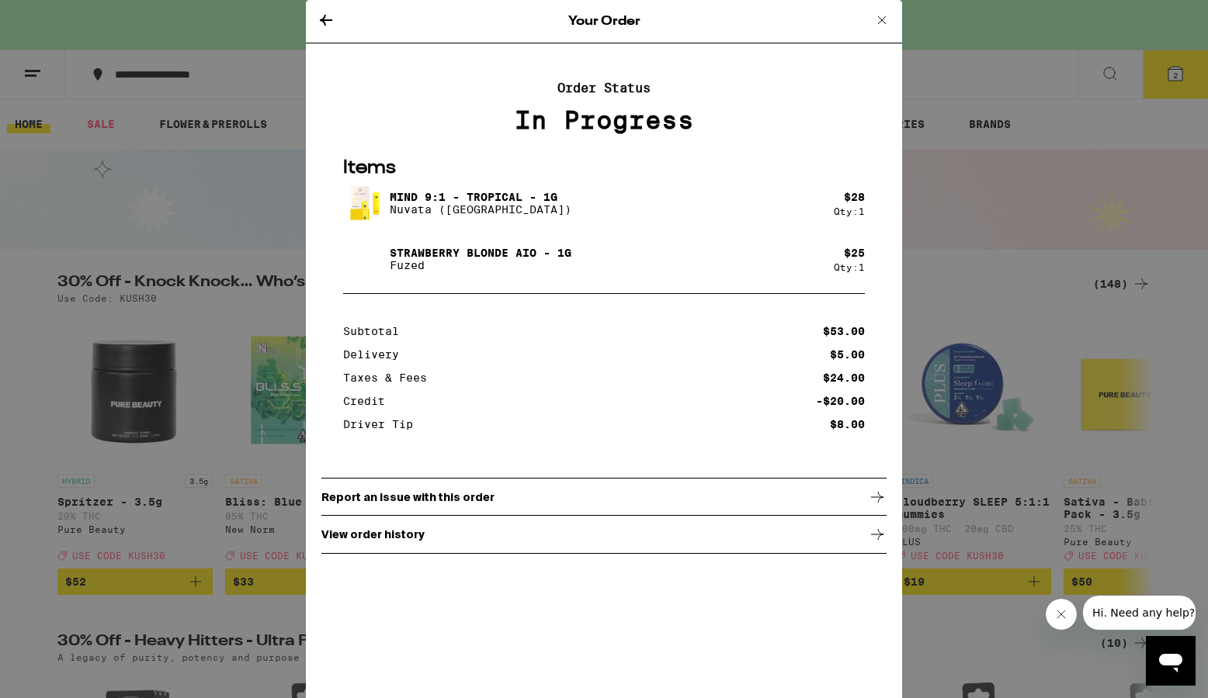
click at [845, 499] on div "Report an issue with this order" at bounding box center [603, 497] width 565 height 39
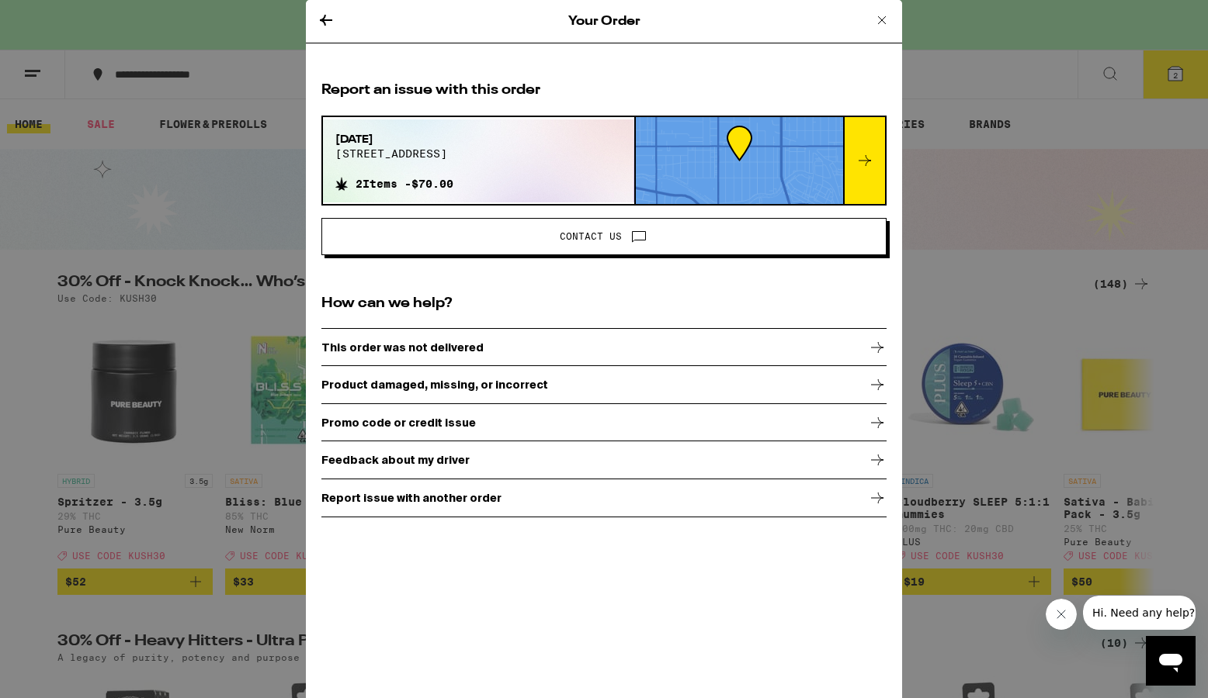
click at [619, 230] on span "Contact Us" at bounding box center [603, 237] width 539 height 20
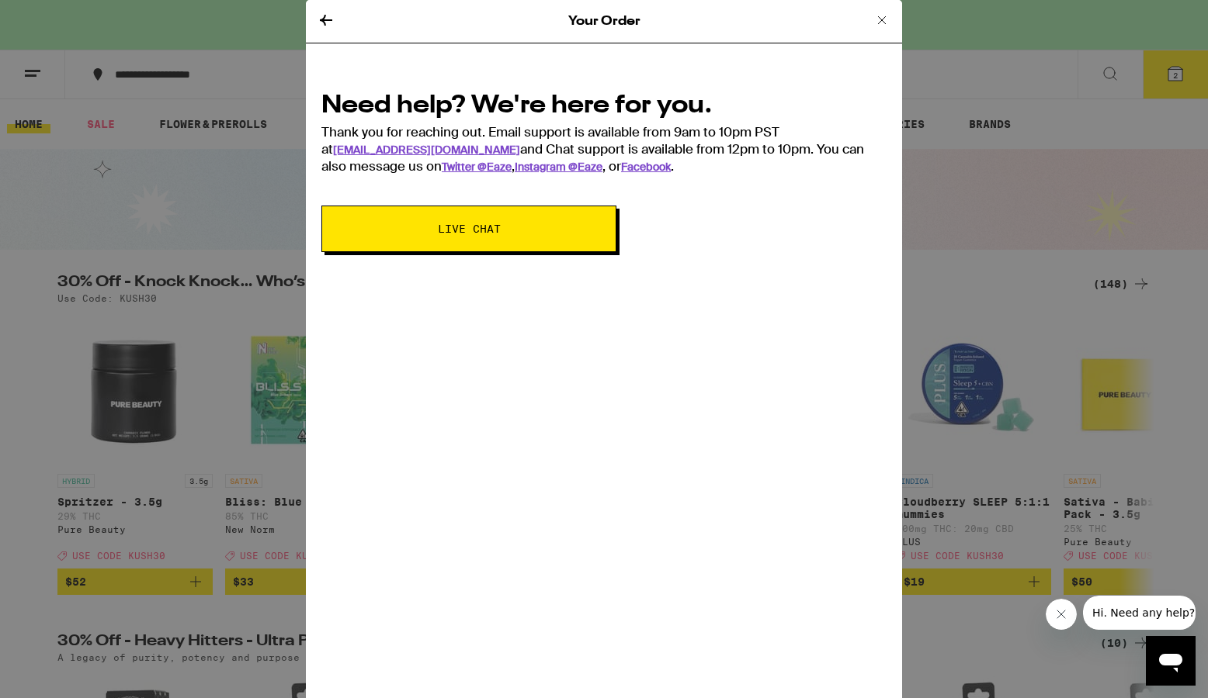
click at [550, 244] on button "Live Chat" at bounding box center [468, 229] width 295 height 47
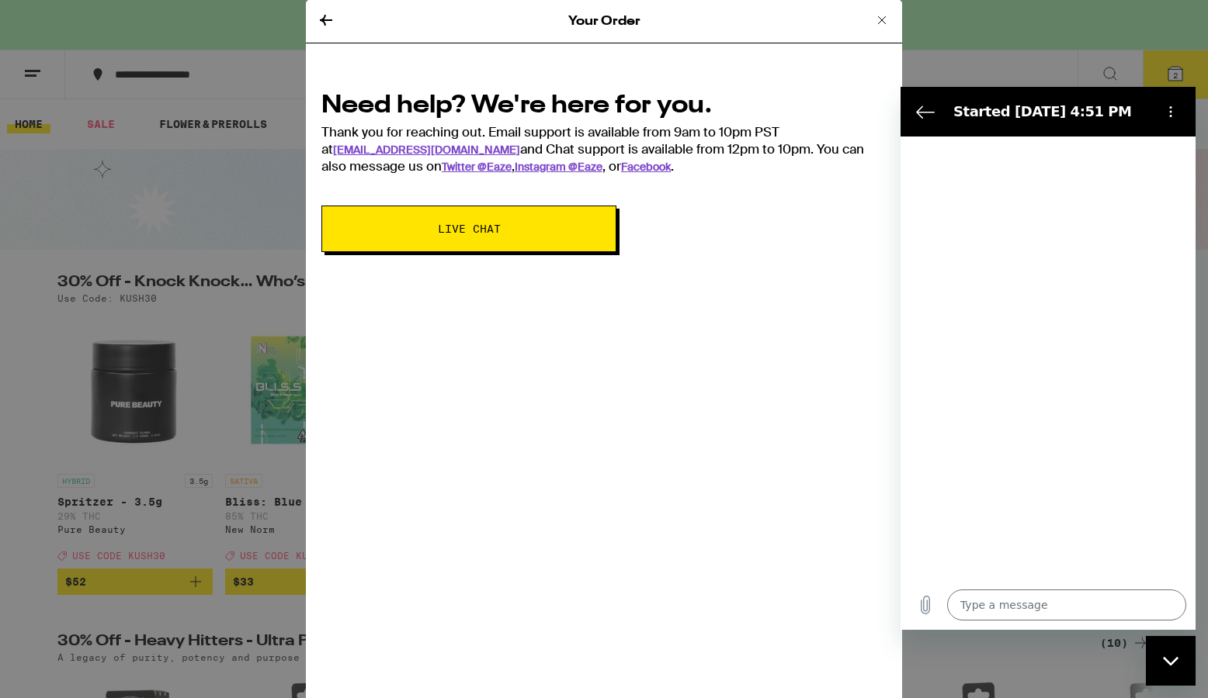
type textarea "x"
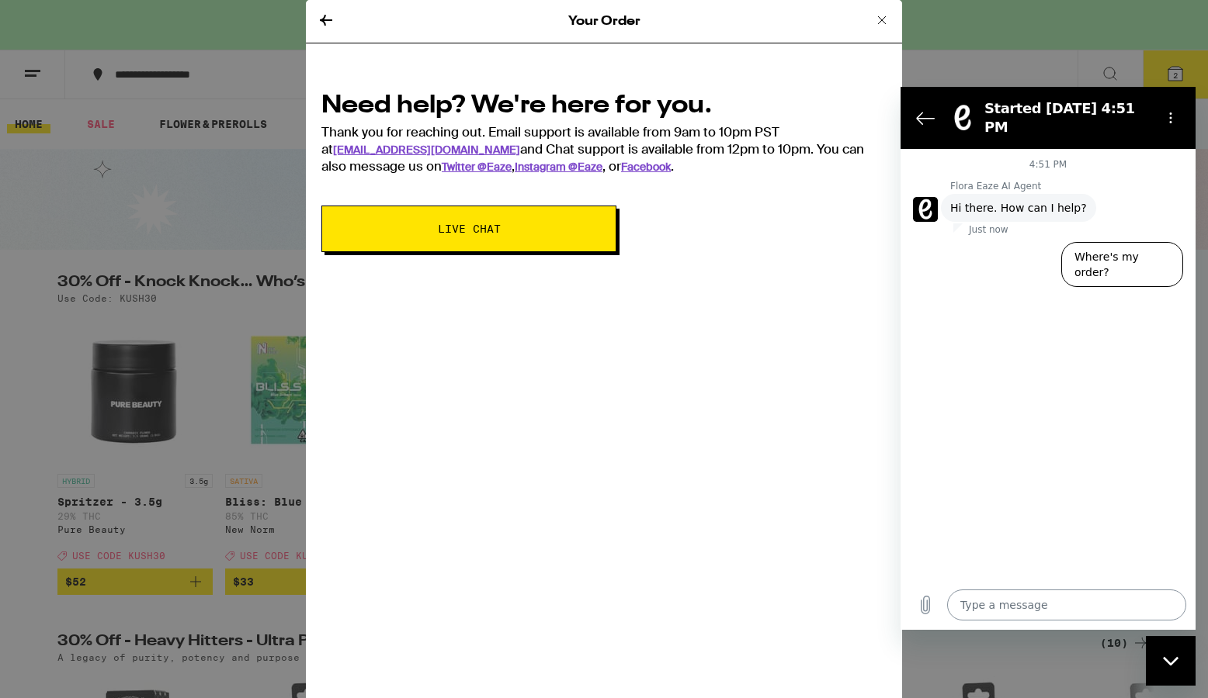
click at [1024, 603] on textarea at bounding box center [1066, 605] width 239 height 31
type textarea "C"
type textarea "x"
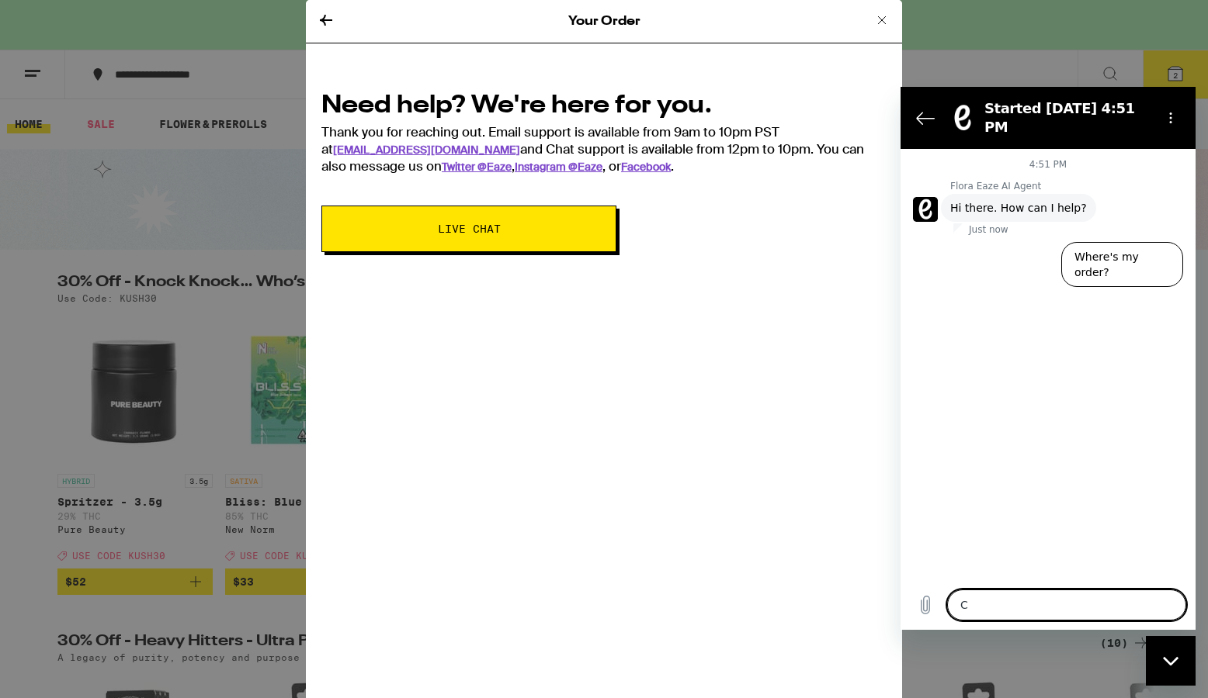
type textarea "Ca"
type textarea "x"
type textarea "Can"
type textarea "x"
type textarea "Canc"
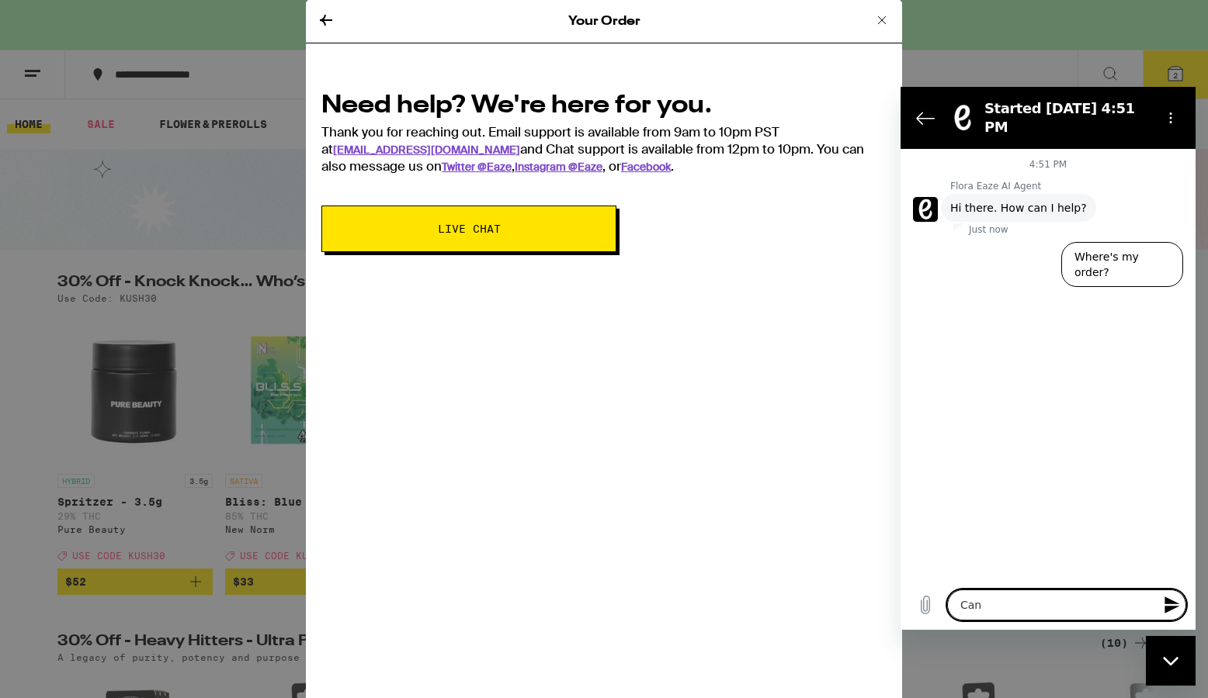
type textarea "x"
type textarea "Cance"
type textarea "x"
type textarea "Cancel"
type textarea "x"
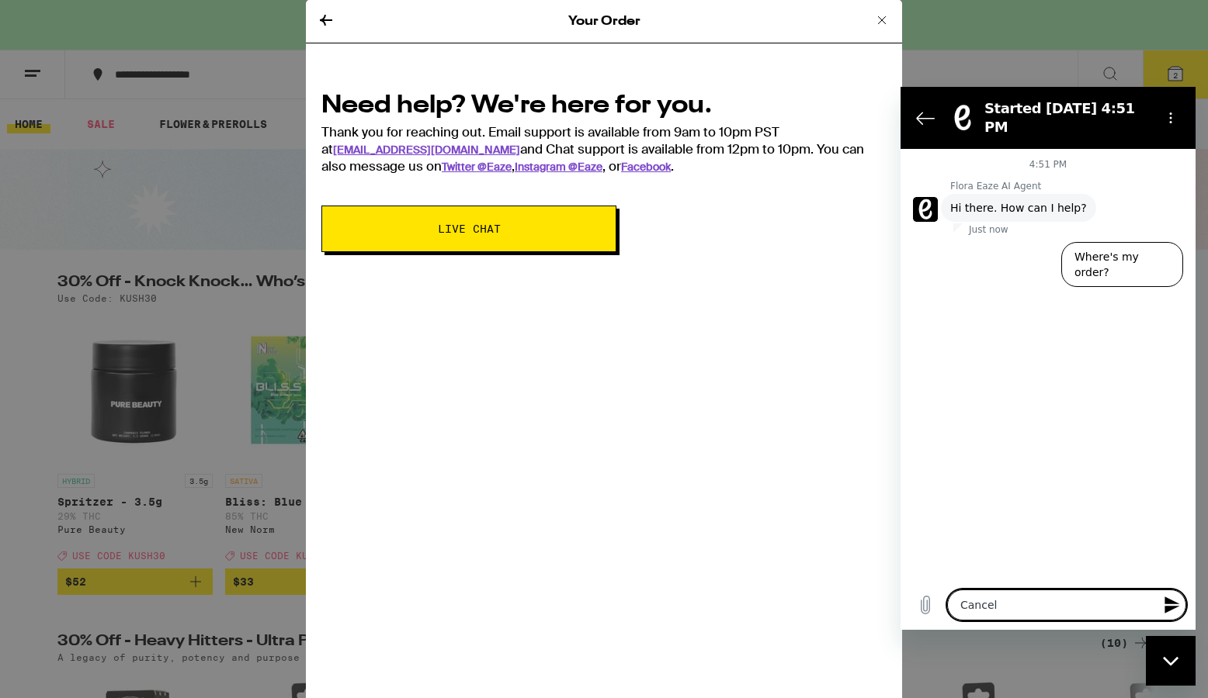
type textarea "Cancel"
type textarea "x"
type textarea "Cancel o"
type textarea "x"
type textarea "Cancel or"
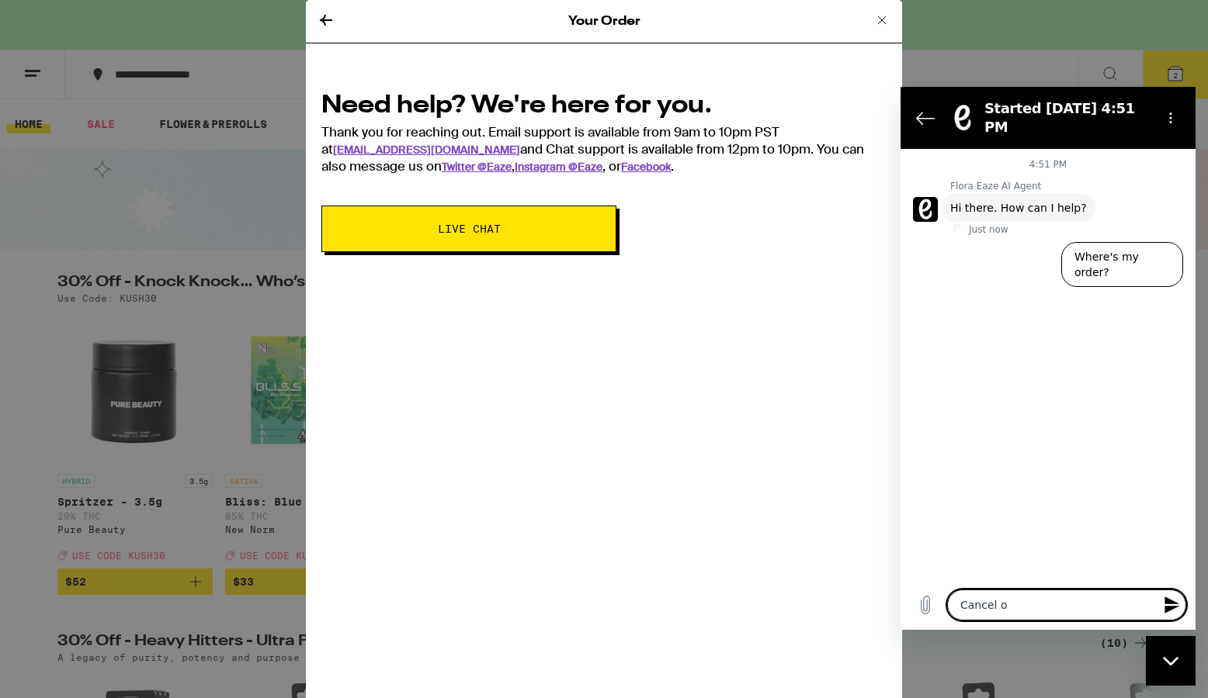
type textarea "x"
type textarea "Cancel ord"
type textarea "x"
type textarea "Cancel orde"
type textarea "x"
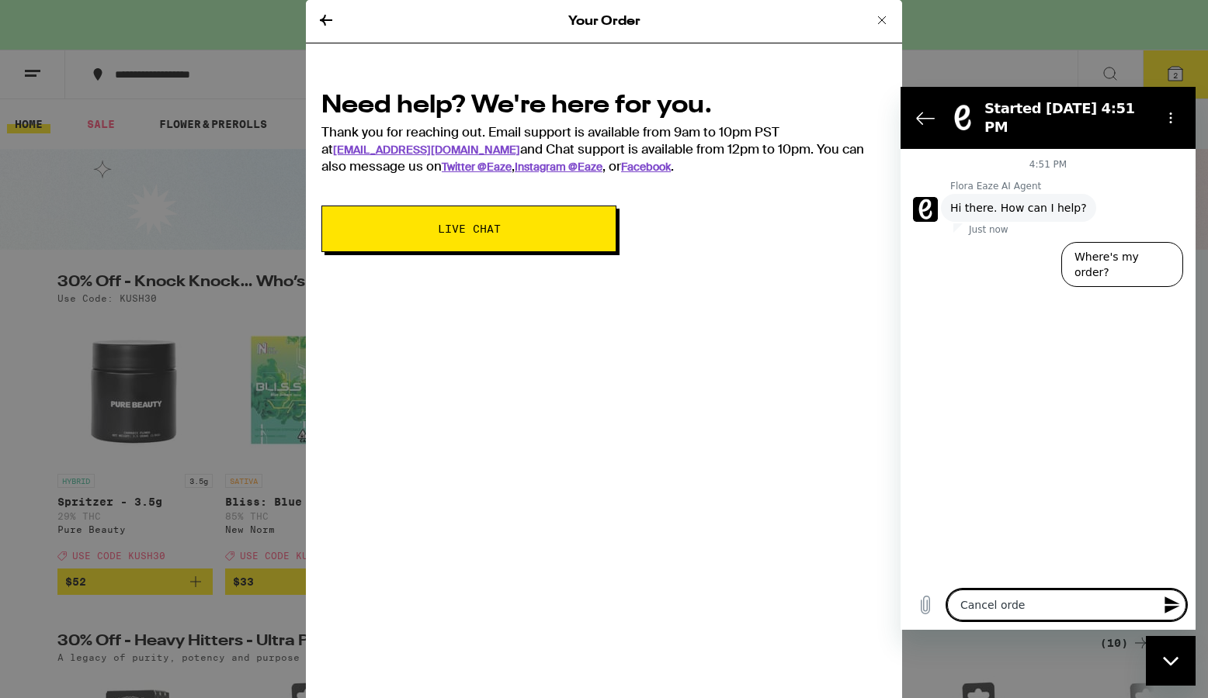
type textarea "Cancel order"
type textarea "x"
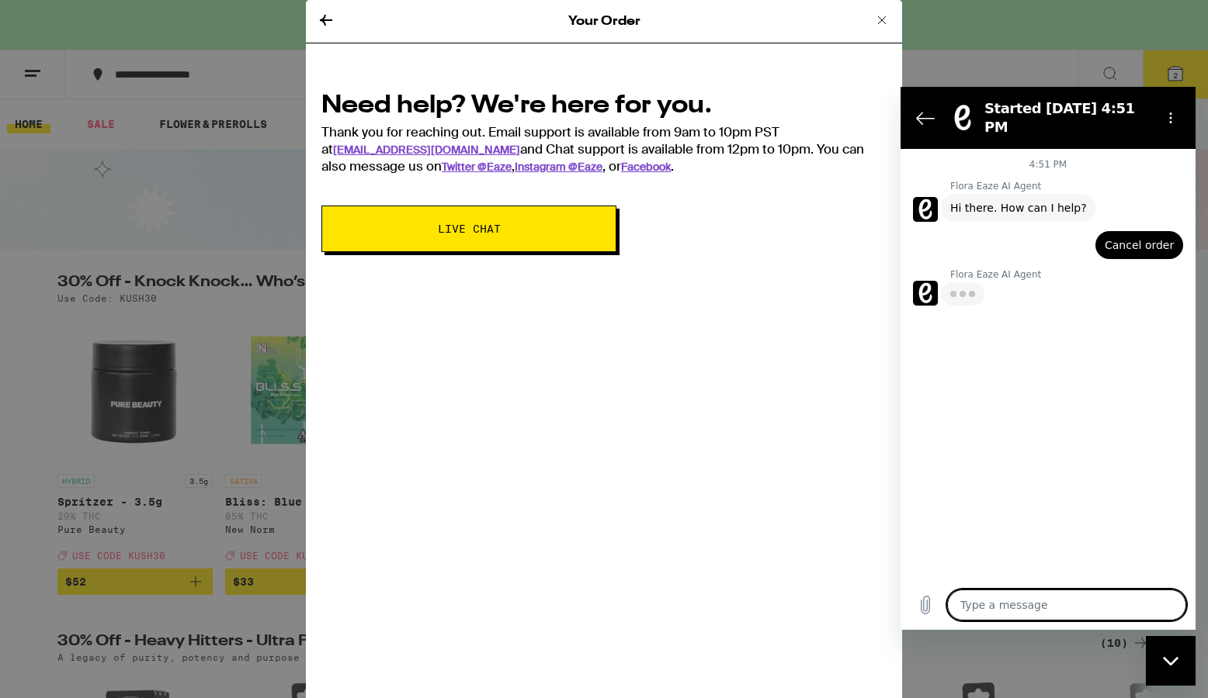
type textarea "x"
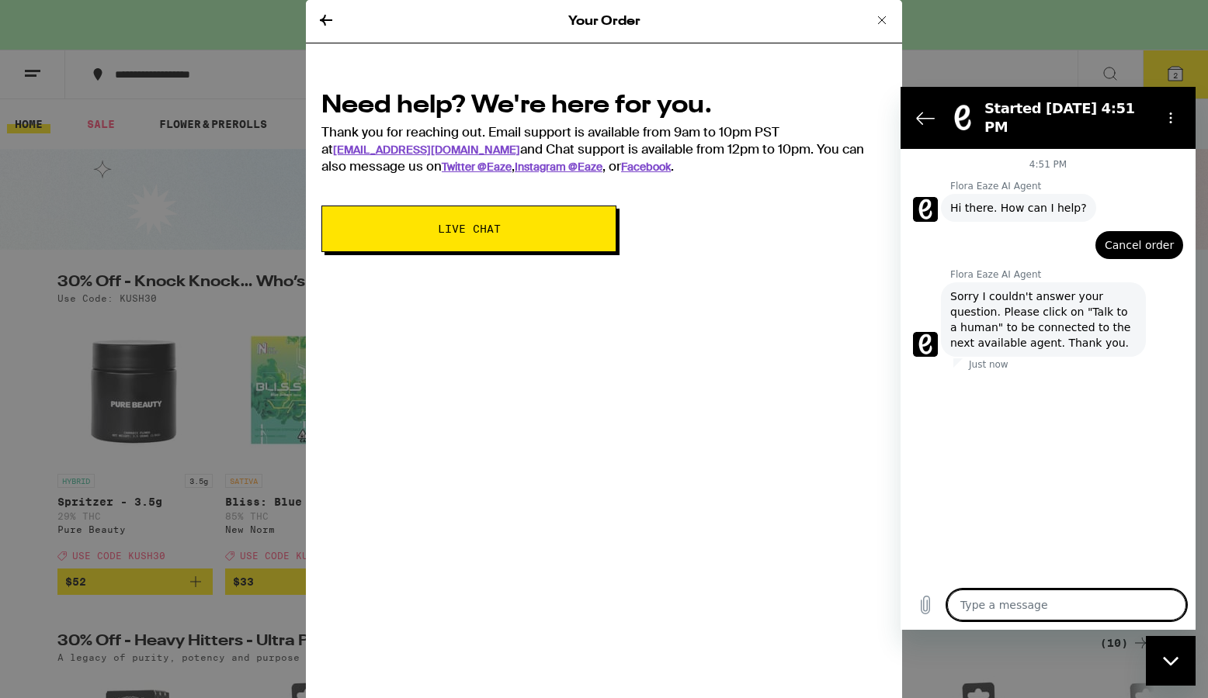
type textarea "t"
type textarea "x"
type textarea "tl"
type textarea "x"
type textarea "tlK"
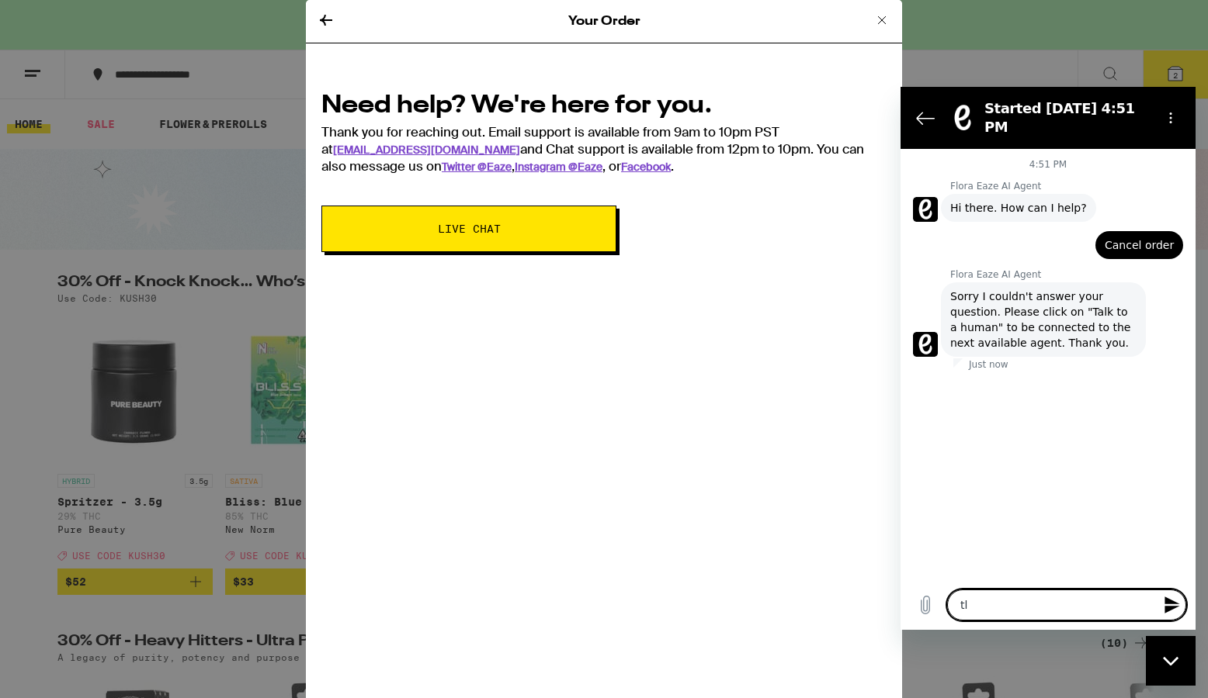
type textarea "x"
type textarea "tlK"
type textarea "x"
type textarea "tlK R"
type textarea "x"
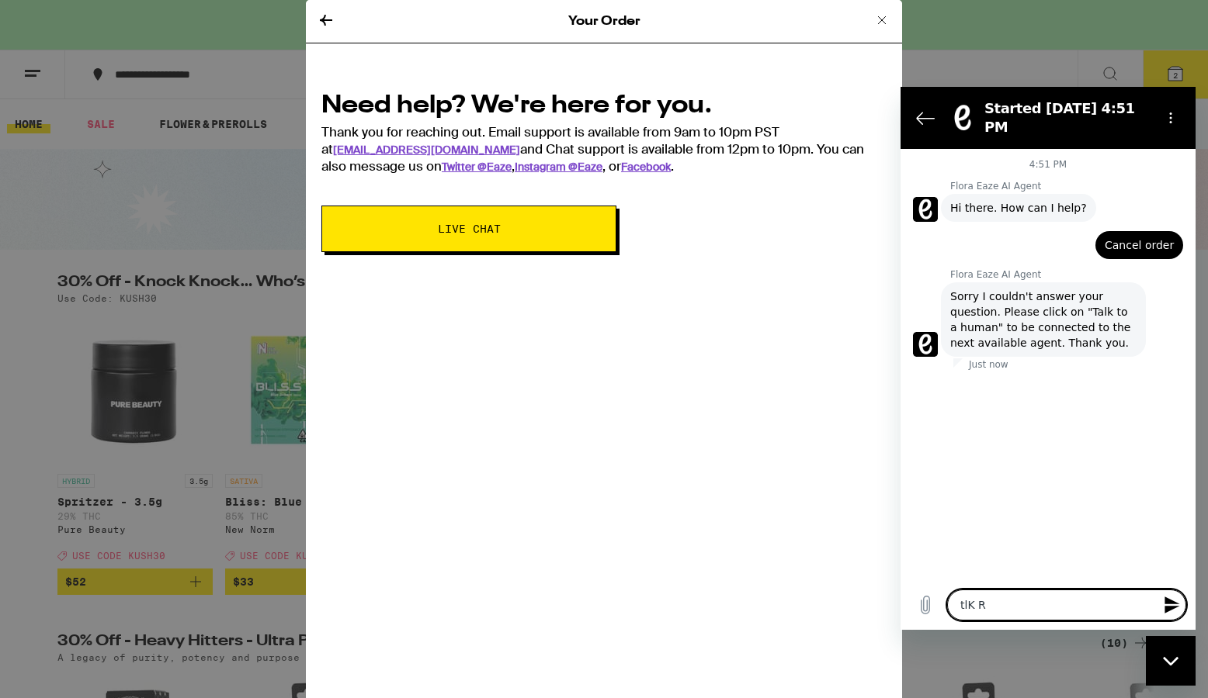
type textarea "tlK RO"
type textarea "x"
type textarea "tlK R"
type textarea "x"
type textarea "tlK"
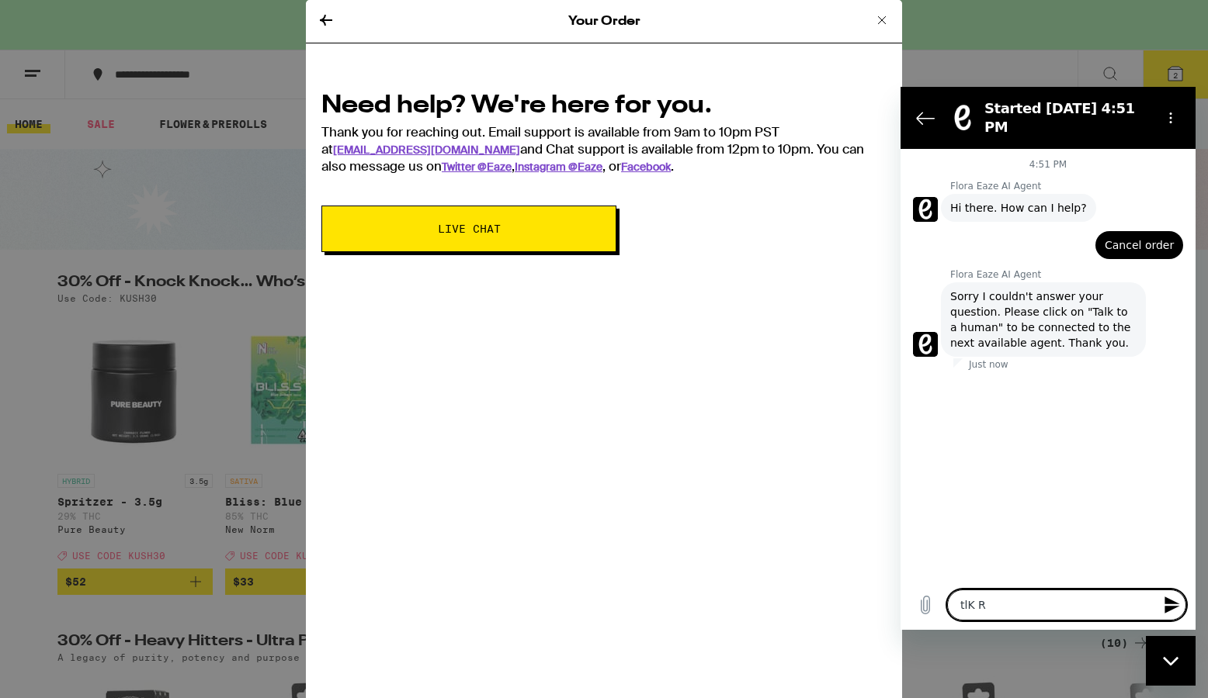
type textarea "x"
type textarea "tlK"
type textarea "x"
type textarea "tl"
type textarea "x"
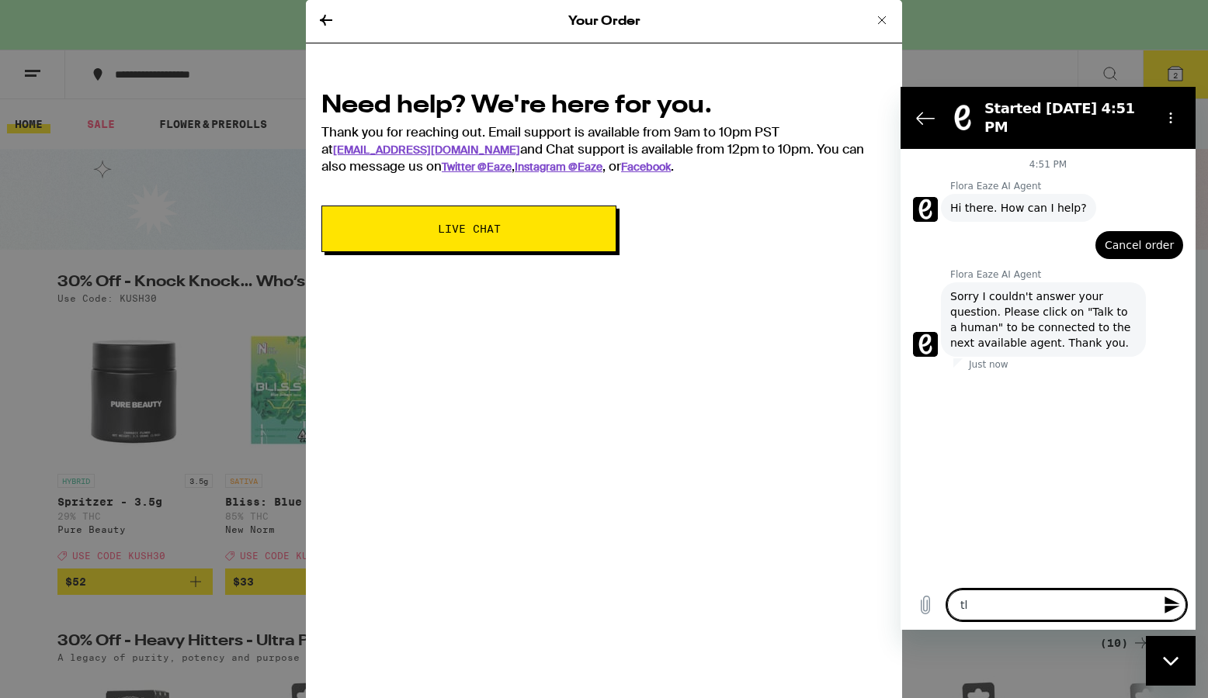
type textarea "t"
type textarea "x"
type textarea "tl"
type textarea "x"
type textarea "tlk"
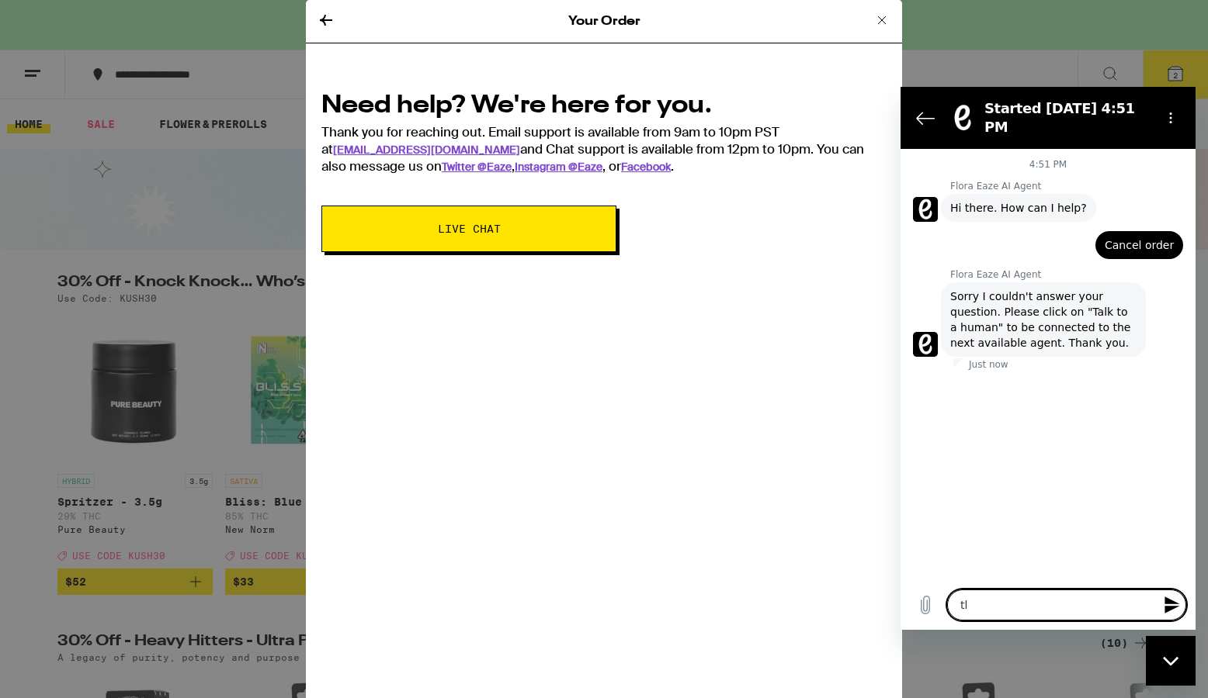
type textarea "x"
type textarea "talk"
type textarea "x"
type textarea "talk o"
type textarea "x"
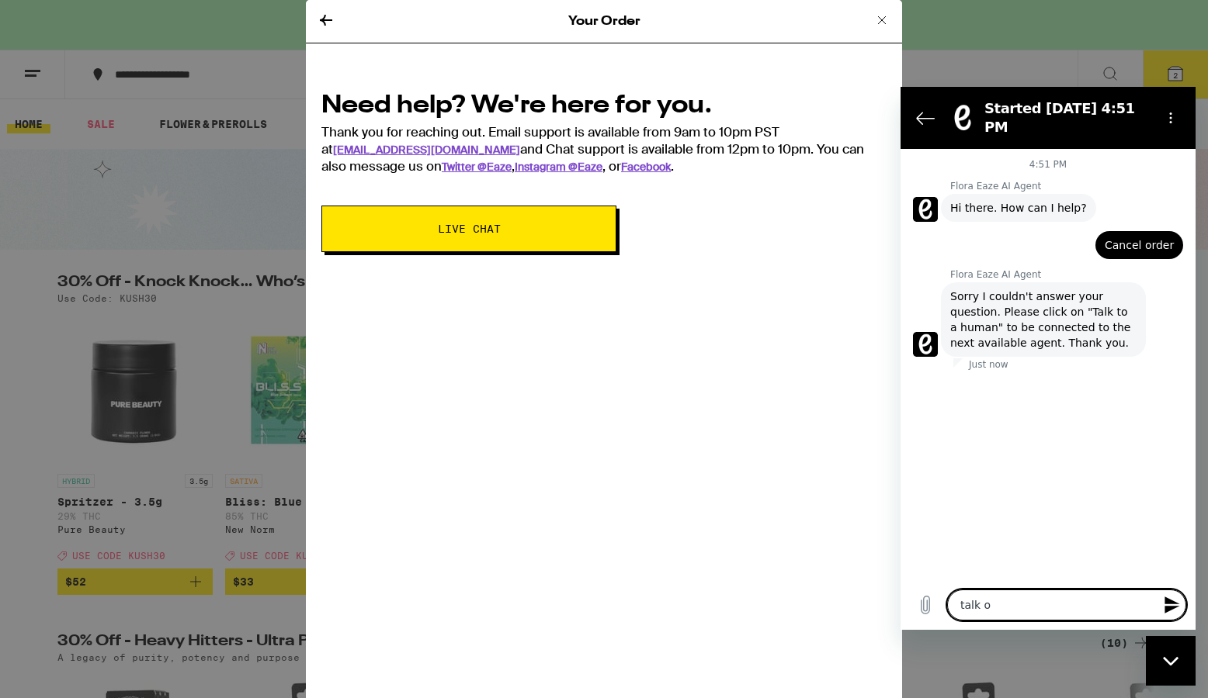
type textarea "talk o"
type textarea "x"
type textarea "talk o"
type textarea "x"
type textarea "talk"
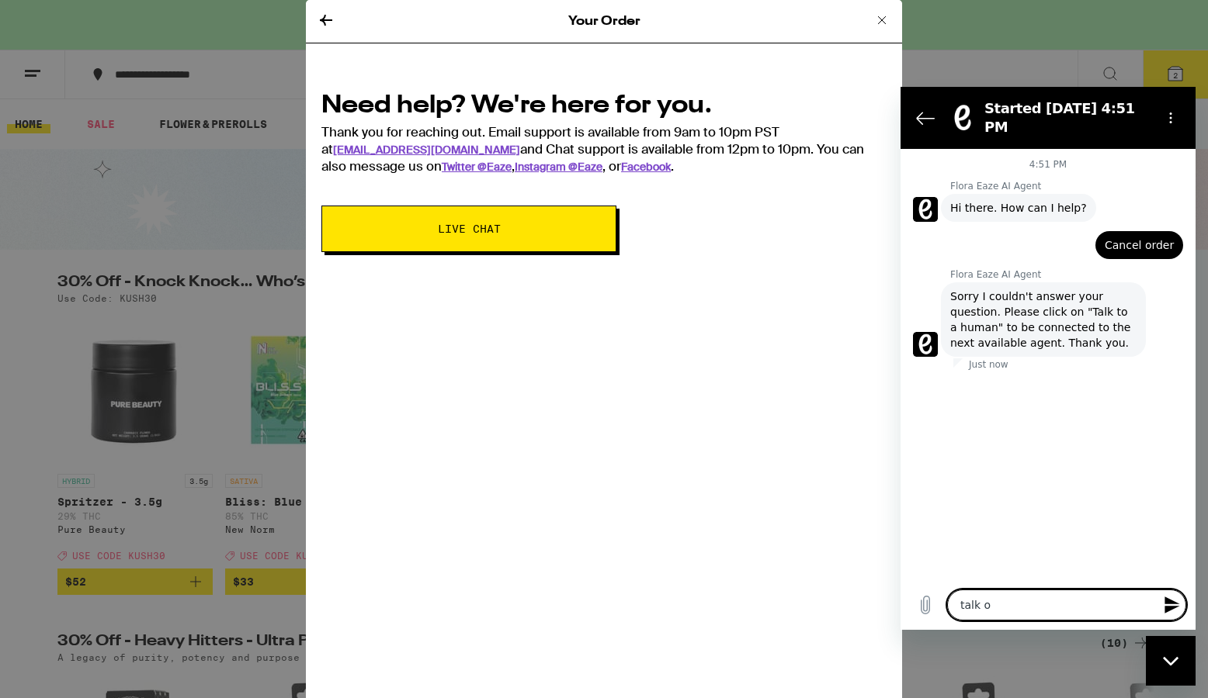
type textarea "x"
type textarea "talk t"
type textarea "x"
type textarea "talk to"
type textarea "x"
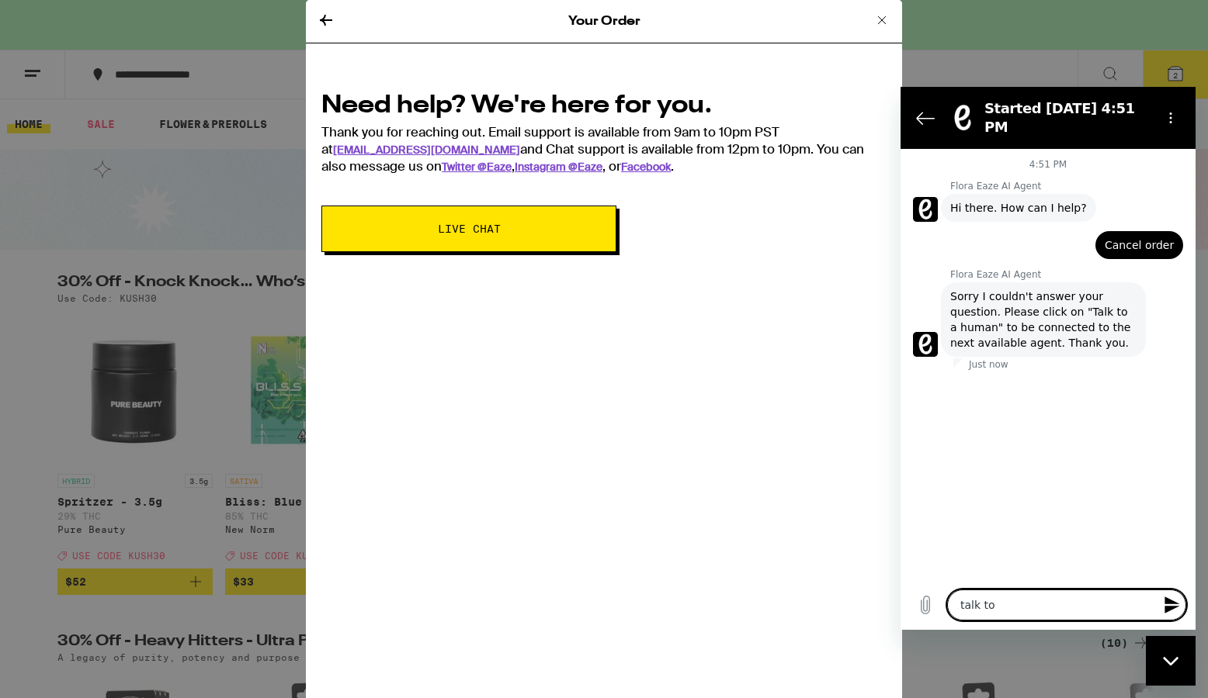
type textarea "talk to"
type textarea "x"
type textarea "talk to h"
type textarea "x"
type textarea "talk to hu"
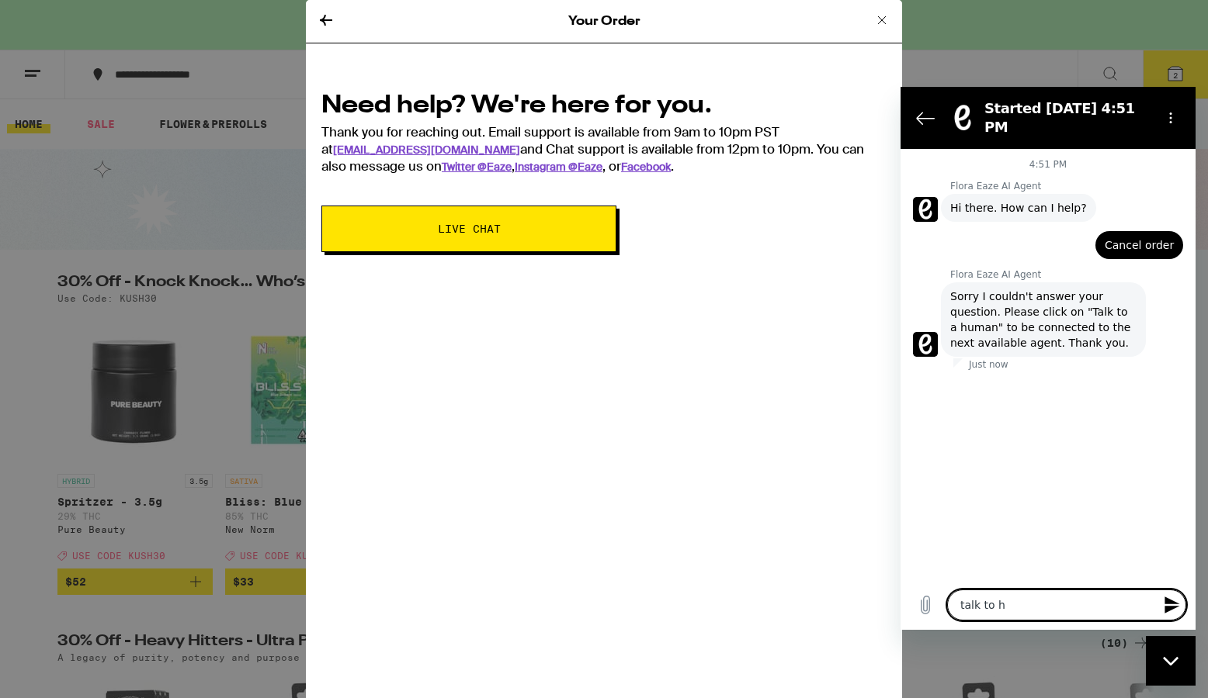
type textarea "x"
type textarea "talk to hum"
type textarea "x"
type textarea "talk to humN"
type textarea "x"
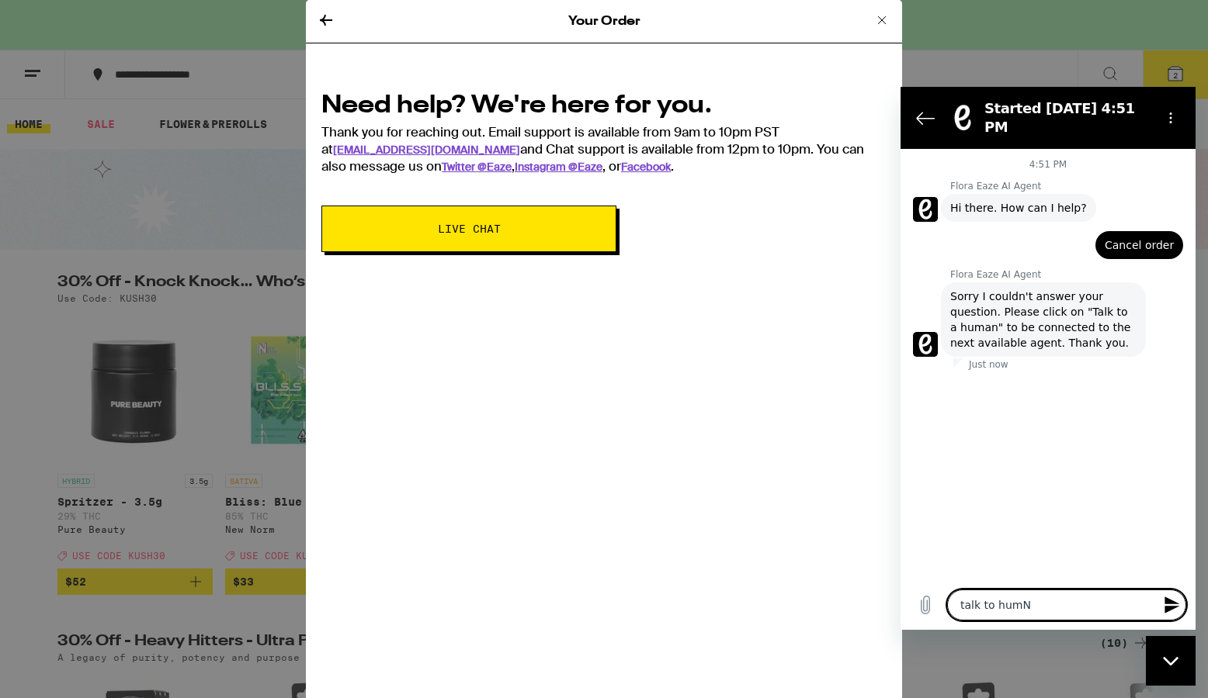
type textarea "talk to hum"
type textarea "x"
type textarea "talk to humn"
type textarea "x"
type textarea "talk to hum"
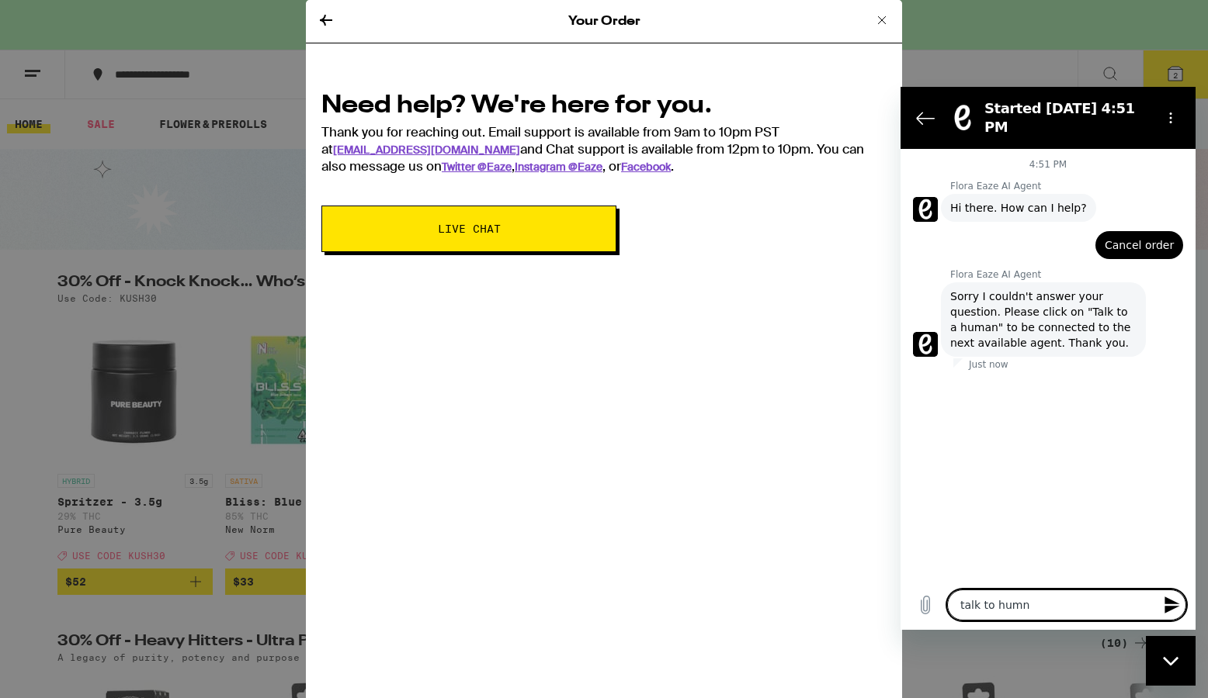
type textarea "x"
type textarea "talk to hum"
click at [879, 19] on icon at bounding box center [881, 20] width 19 height 19
